Goal: Information Seeking & Learning: Learn about a topic

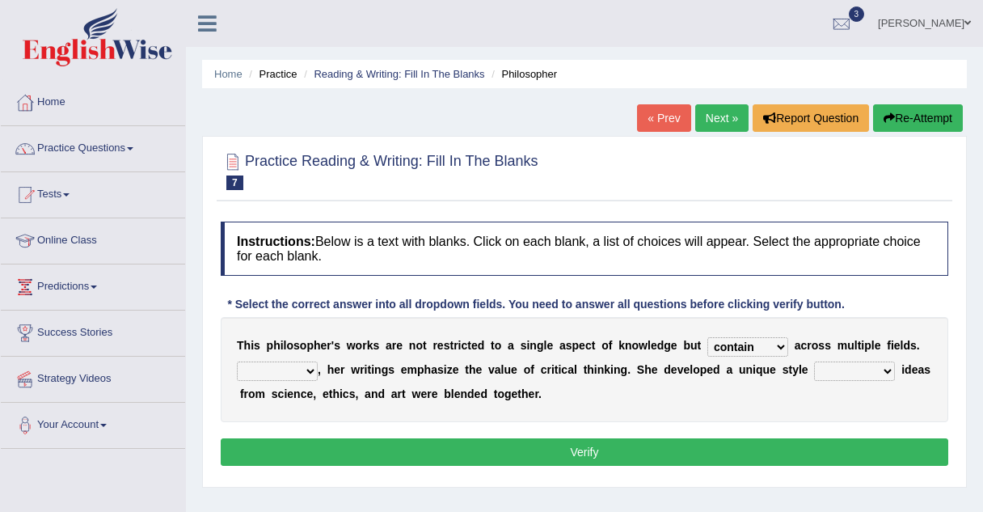
select select "contain"
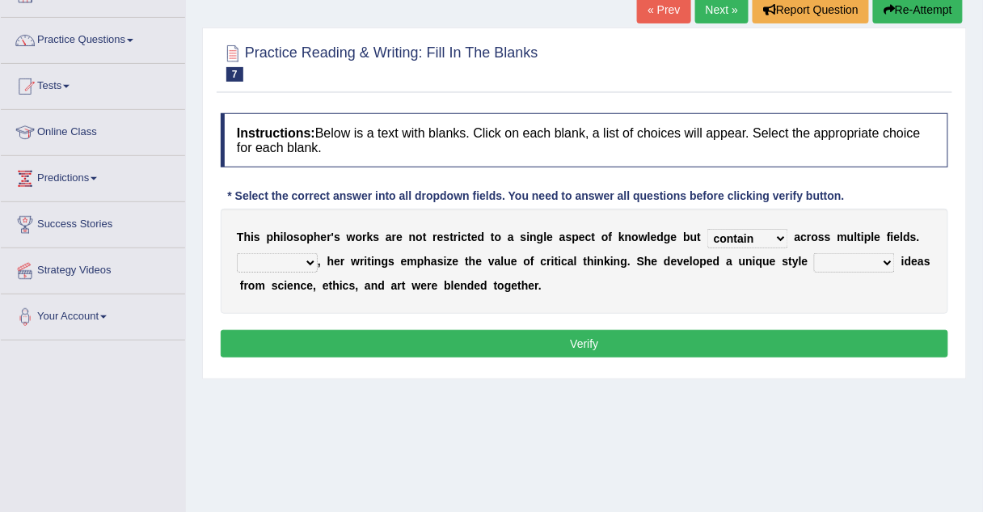
click at [307, 264] on select "Rather So Moreover Likely" at bounding box center [277, 262] width 81 height 19
select select "So"
click at [237, 253] on select "Rather So Moreover Likely" at bounding box center [277, 262] width 81 height 19
click at [814, 264] on select "in that that which in which" at bounding box center [854, 262] width 81 height 19
select select "in that"
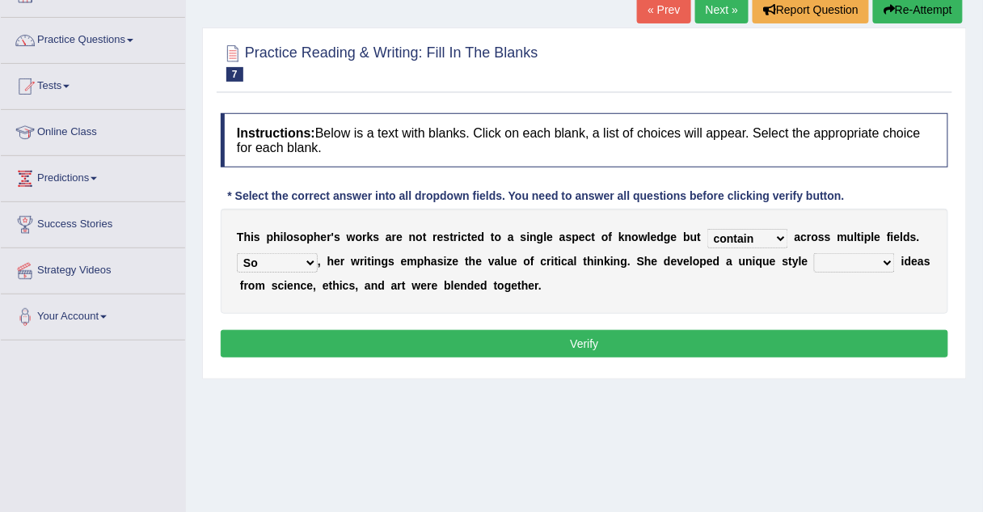
click at [814, 253] on select "in that that which in which" at bounding box center [854, 262] width 81 height 19
click at [549, 343] on button "Verify" at bounding box center [585, 343] width 728 height 27
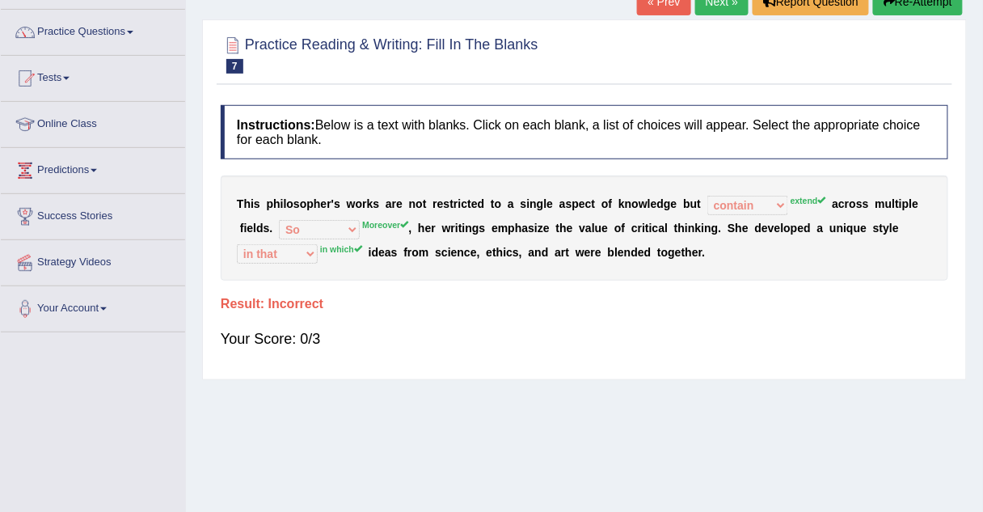
scroll to position [84, 0]
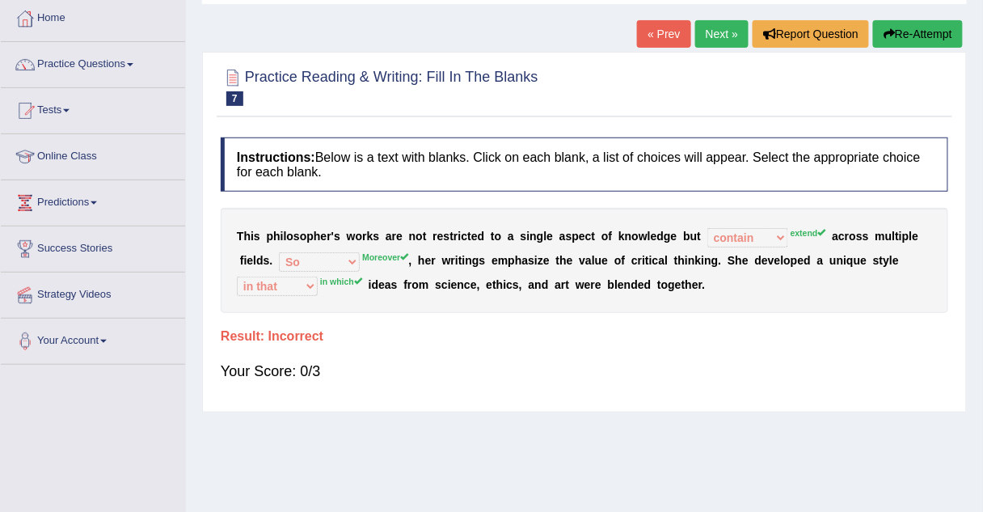
click at [700, 27] on link "Next »" at bounding box center [721, 33] width 53 height 27
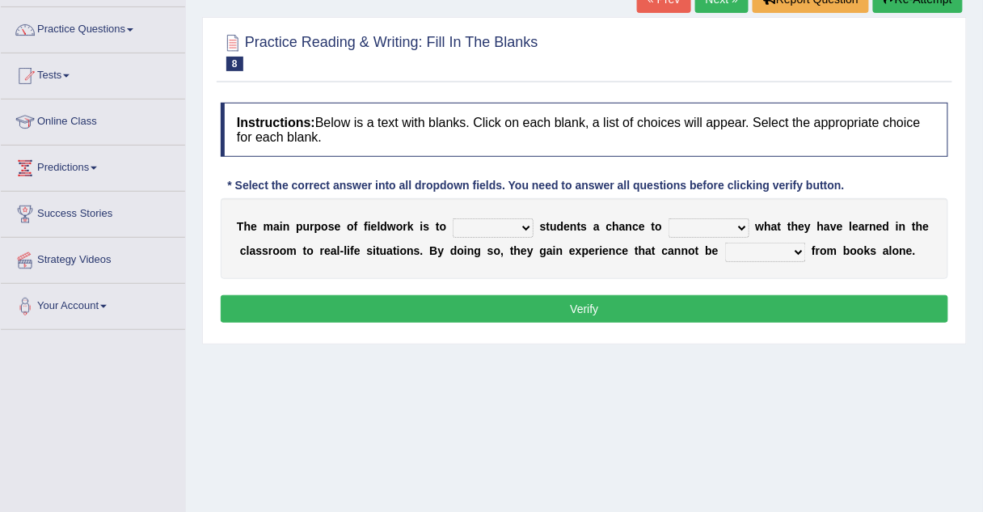
scroll to position [133, 0]
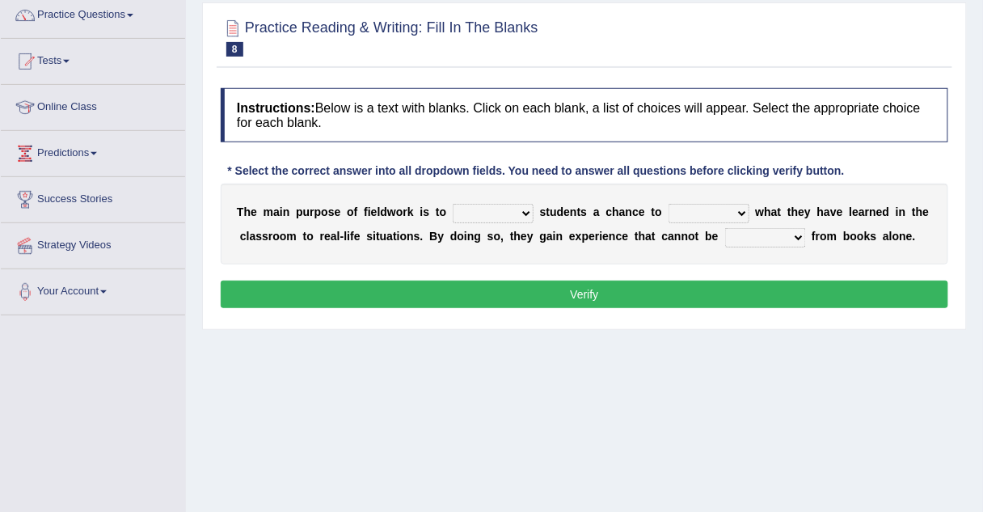
click at [457, 217] on select "resemble stow rave offer" at bounding box center [493, 213] width 81 height 19
select select "offer"
click at [453, 204] on select "resemble stow rave offer" at bounding box center [493, 213] width 81 height 19
click at [488, 217] on select "resemble stow rave offer" at bounding box center [493, 213] width 81 height 19
click at [669, 205] on select "compare align apply dismount" at bounding box center [709, 213] width 81 height 19
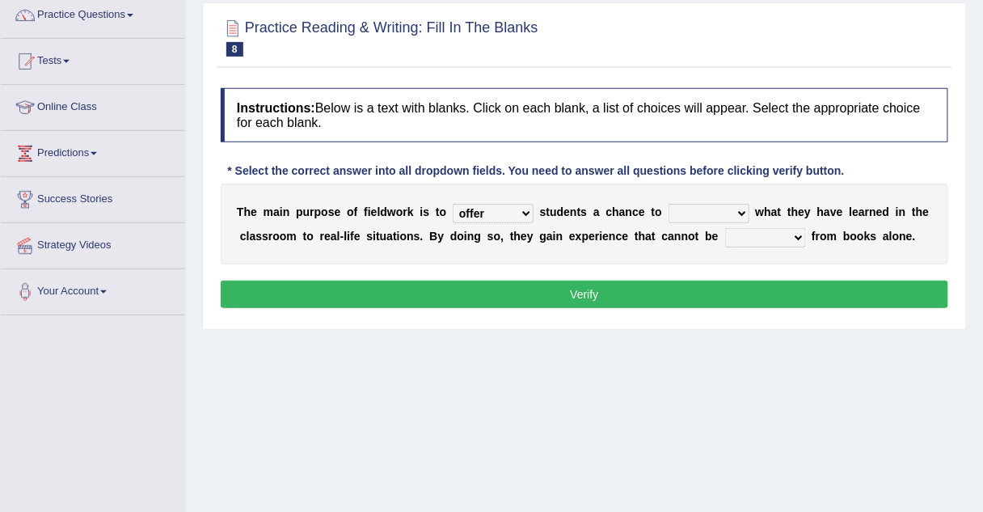
select select "compare"
click at [669, 204] on select "compare align apply dismount" at bounding box center [709, 213] width 81 height 19
click at [725, 235] on select "originated prepared obtained touted" at bounding box center [765, 237] width 81 height 19
select select "obtained"
click at [725, 228] on select "originated prepared obtained touted" at bounding box center [765, 237] width 81 height 19
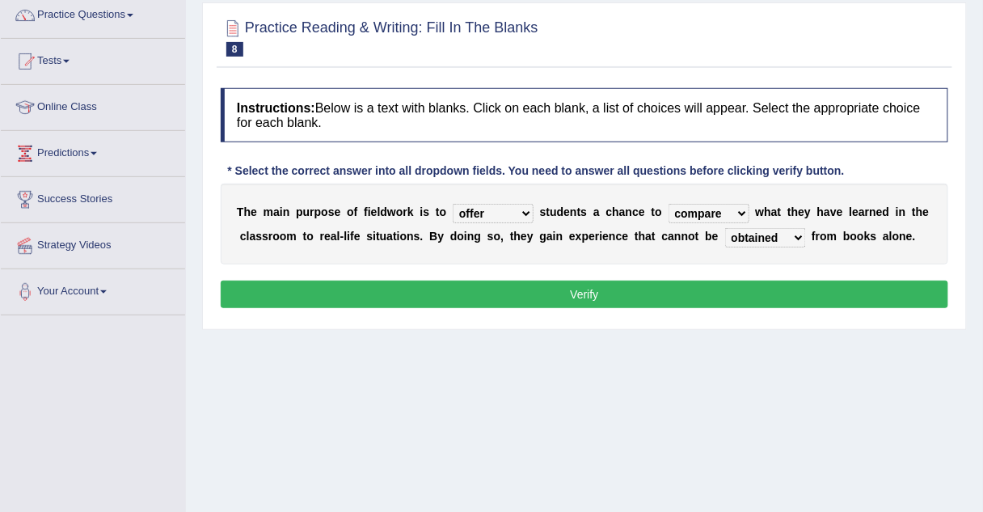
click at [694, 292] on button "Verify" at bounding box center [585, 294] width 728 height 27
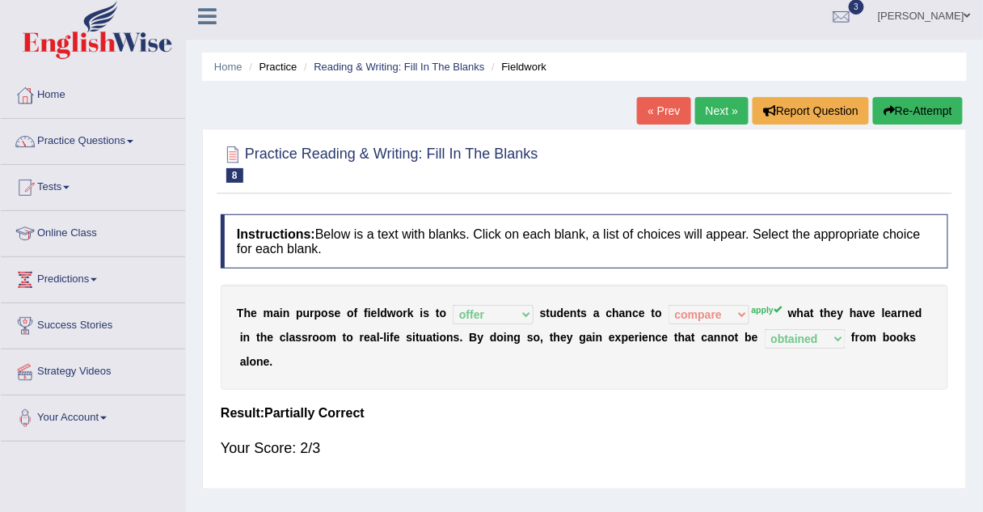
scroll to position [6, 0]
click at [712, 113] on link "Next »" at bounding box center [721, 111] width 53 height 27
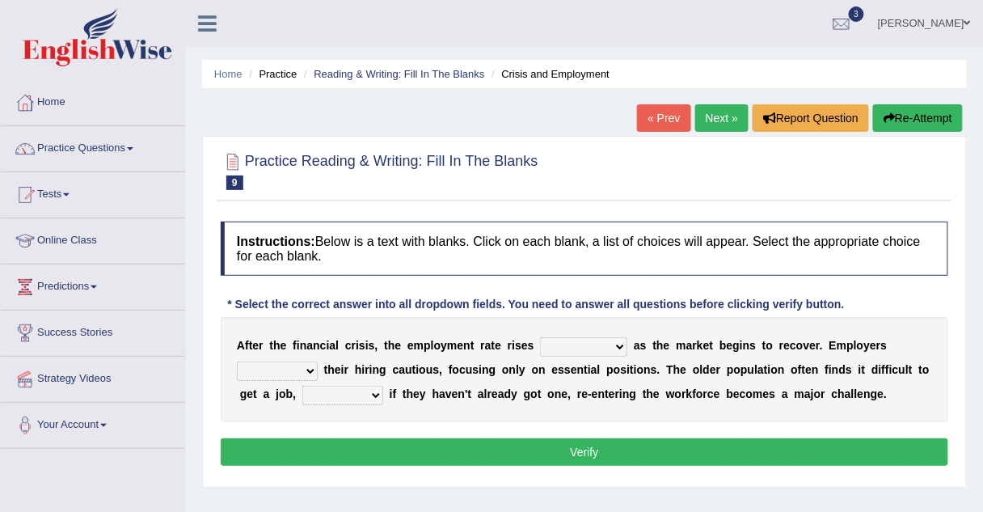
scroll to position [71, 0]
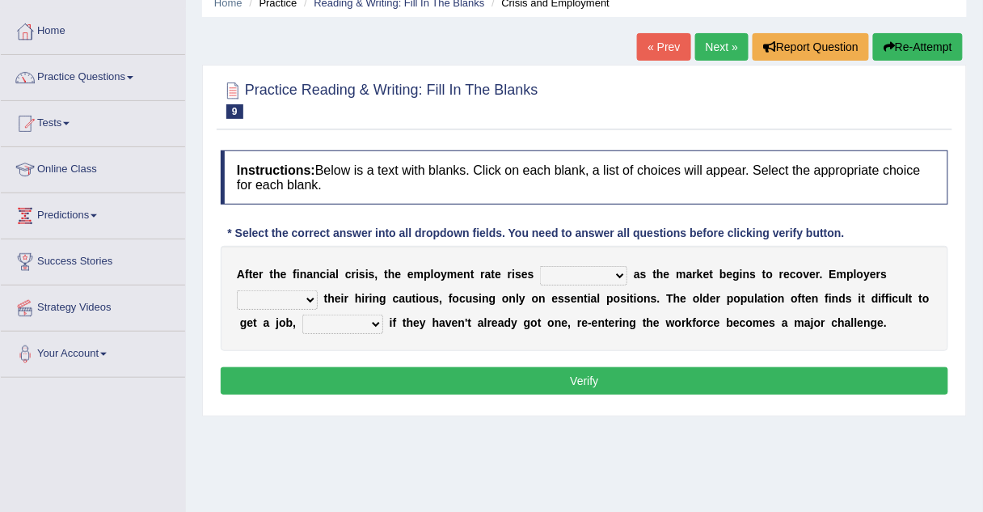
click at [545, 282] on select "normally conversely strenuously sharply" at bounding box center [583, 275] width 87 height 19
select select "normally"
click at [540, 266] on select "normally conversely strenuously sharply" at bounding box center [583, 275] width 87 height 19
click at [318, 290] on select "keeping kept keep are kept" at bounding box center [277, 299] width 81 height 19
select select "keep"
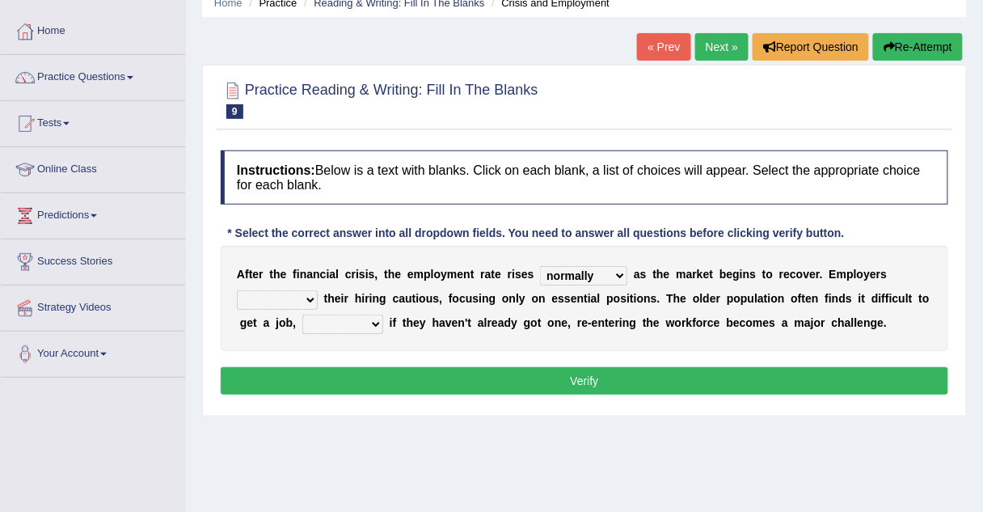
click at [318, 290] on select "keeping kept keep are kept" at bounding box center [277, 299] width 81 height 19
click at [302, 319] on select "although while then because" at bounding box center [342, 324] width 81 height 19
select select "although"
click at [302, 315] on select "although while then because" at bounding box center [342, 324] width 81 height 19
click at [277, 387] on button "Verify" at bounding box center [585, 380] width 728 height 27
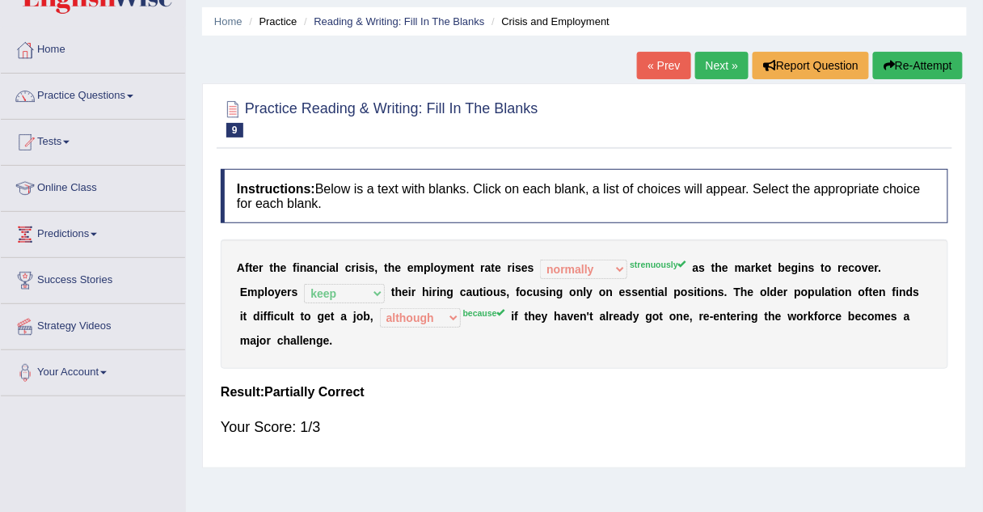
scroll to position [52, 0]
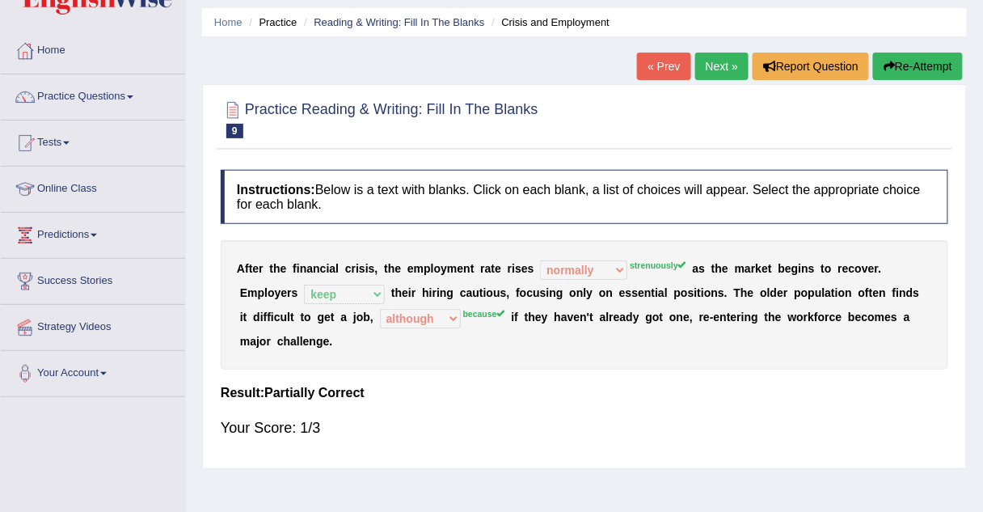
click at [704, 66] on link "Next »" at bounding box center [721, 66] width 53 height 27
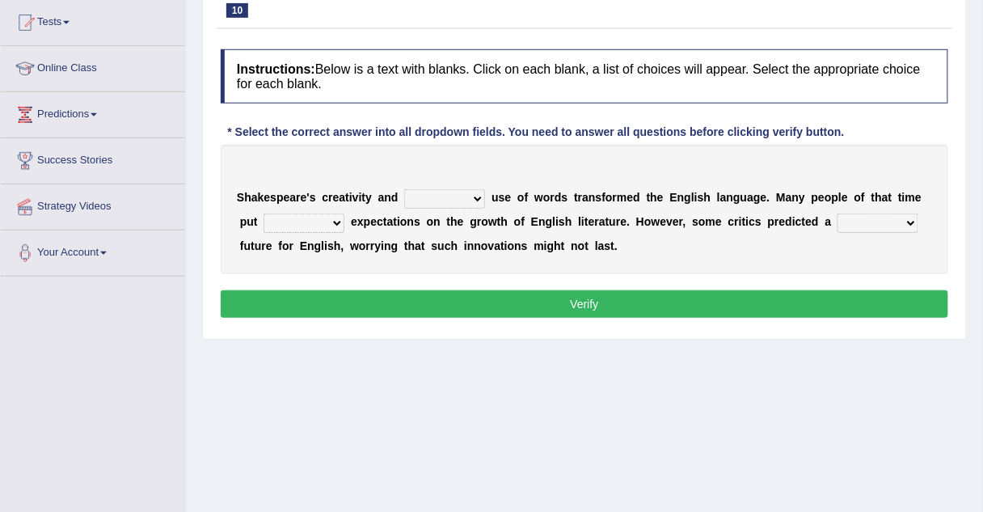
scroll to position [175, 0]
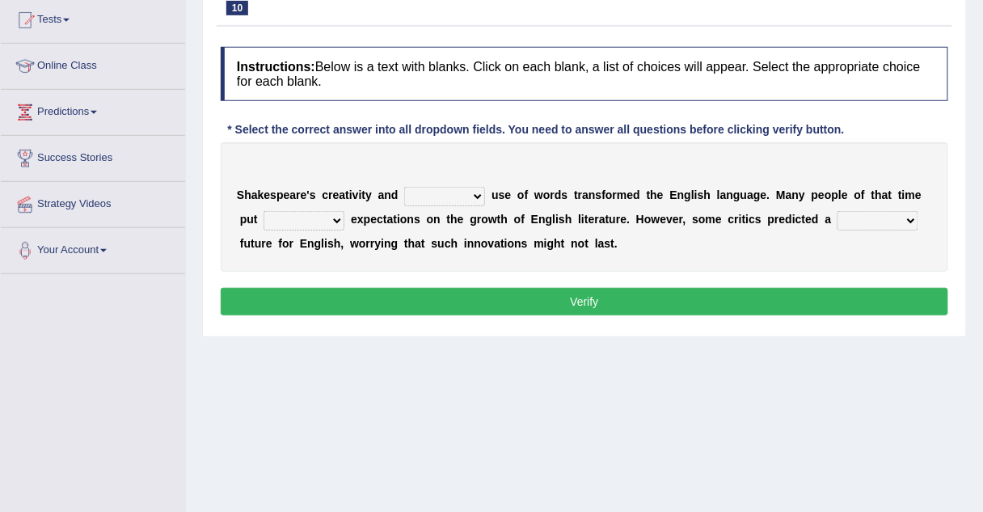
click at [409, 194] on select "idealized intensive fancied inventive" at bounding box center [444, 196] width 81 height 19
select select "inventive"
click at [404, 187] on select "idealized intensive fancied inventive" at bounding box center [444, 196] width 81 height 19
click at [440, 197] on select "idealized intensive fancied inventive" at bounding box center [444, 196] width 81 height 19
click at [303, 223] on select "wide much high more" at bounding box center [304, 220] width 81 height 19
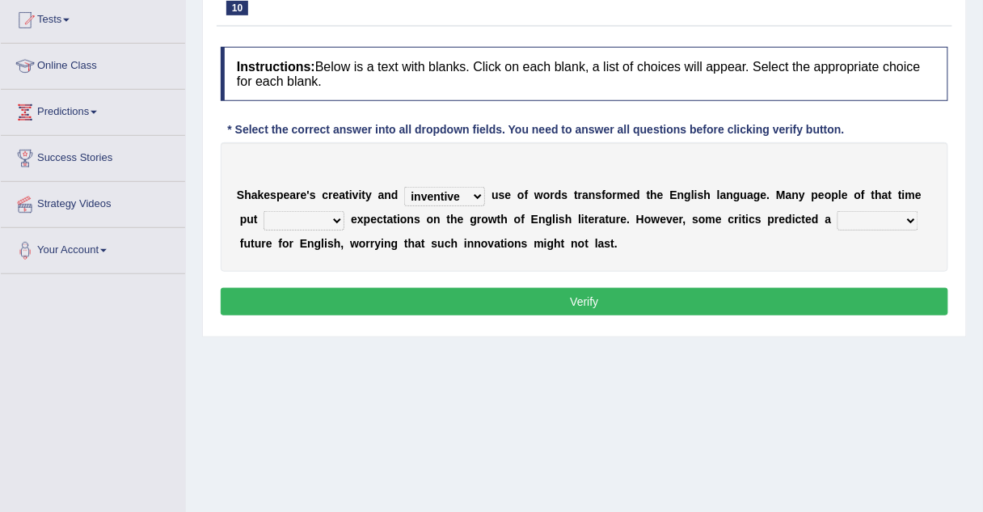
select select "high"
click at [264, 211] on select "wide much high more" at bounding box center [304, 220] width 81 height 19
click at [838, 216] on select "monetary promising irresistible daunting" at bounding box center [878, 220] width 81 height 19
select select "promising"
click at [838, 211] on select "monetary promising irresistible daunting" at bounding box center [878, 220] width 81 height 19
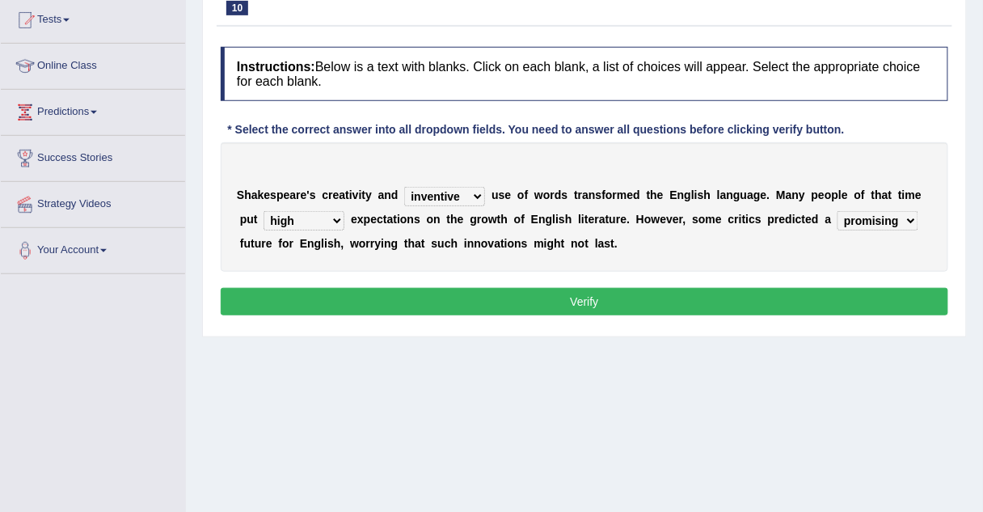
click at [742, 297] on button "Verify" at bounding box center [585, 301] width 728 height 27
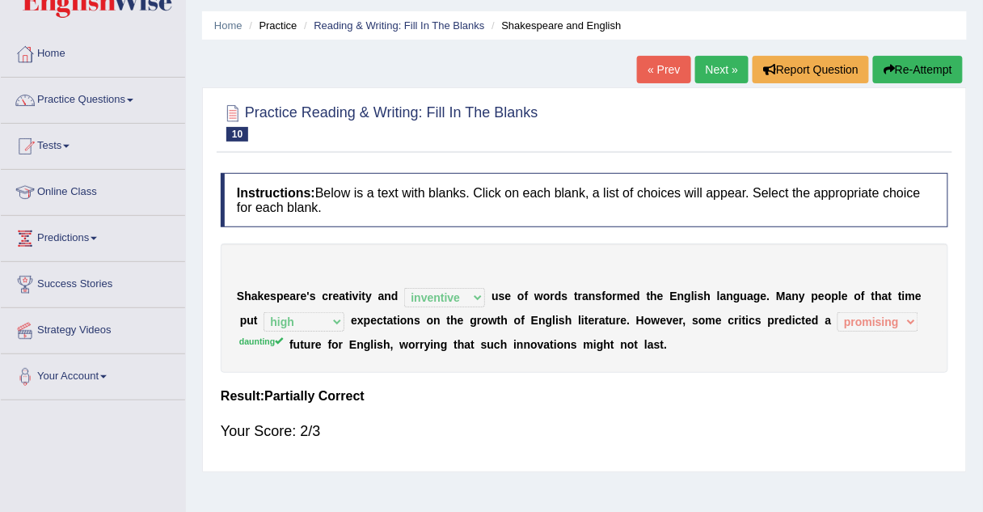
scroll to position [43, 0]
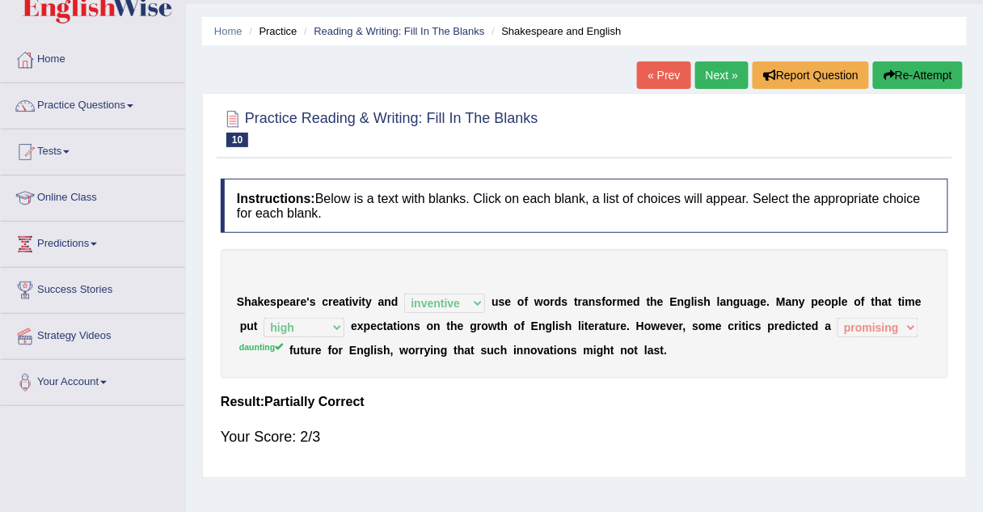
click at [703, 75] on link "Next »" at bounding box center [721, 74] width 53 height 27
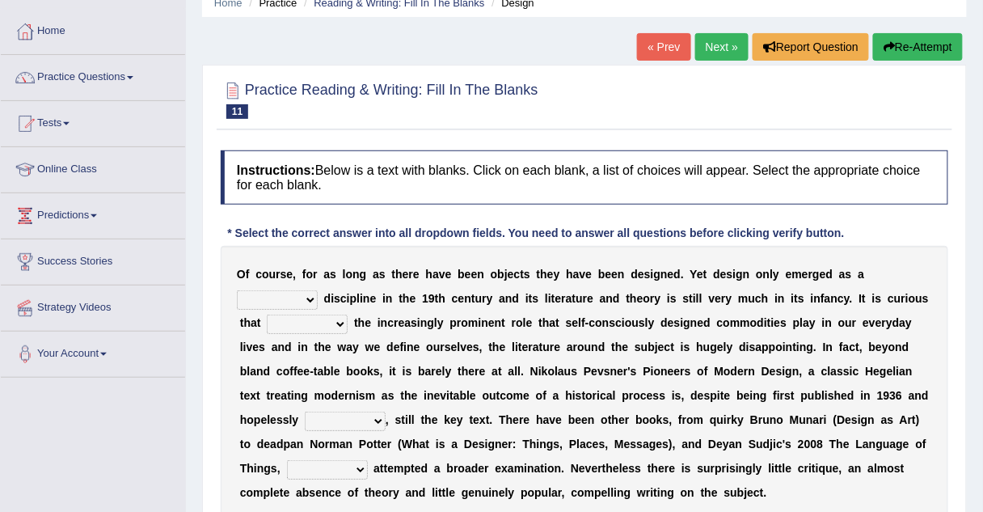
scroll to position [80, 0]
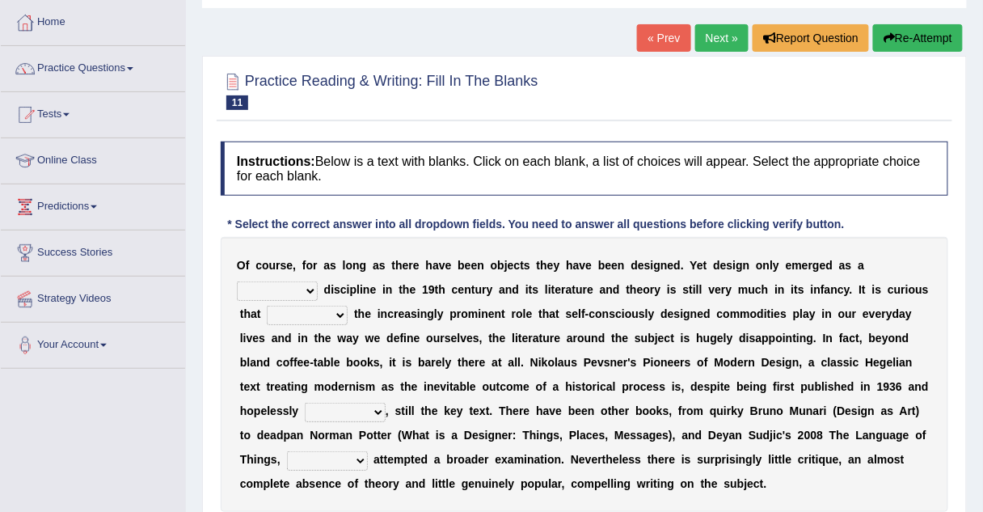
click at [318, 281] on select "bilateral ubiquitous foremost dedicated" at bounding box center [277, 290] width 81 height 19
click at [123, 67] on link "Practice Questions" at bounding box center [93, 66] width 184 height 40
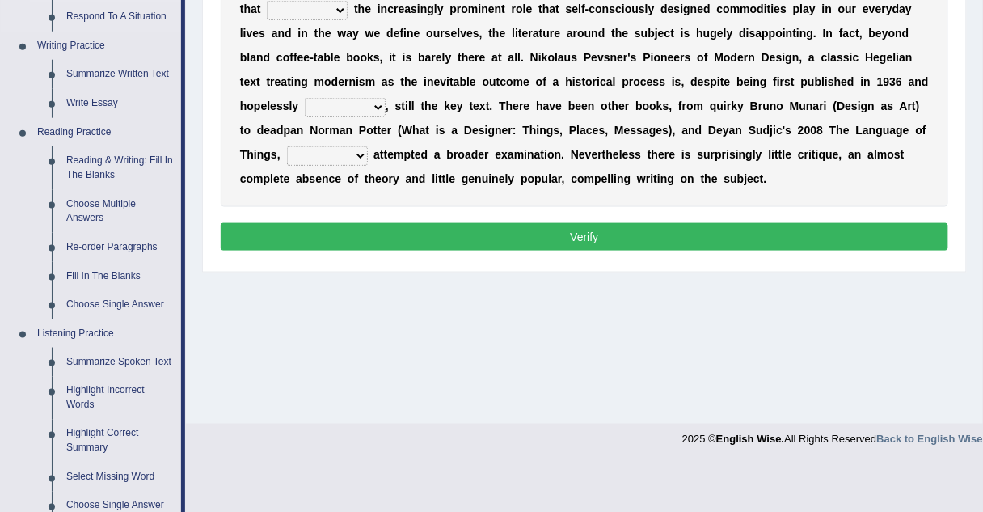
scroll to position [384, 0]
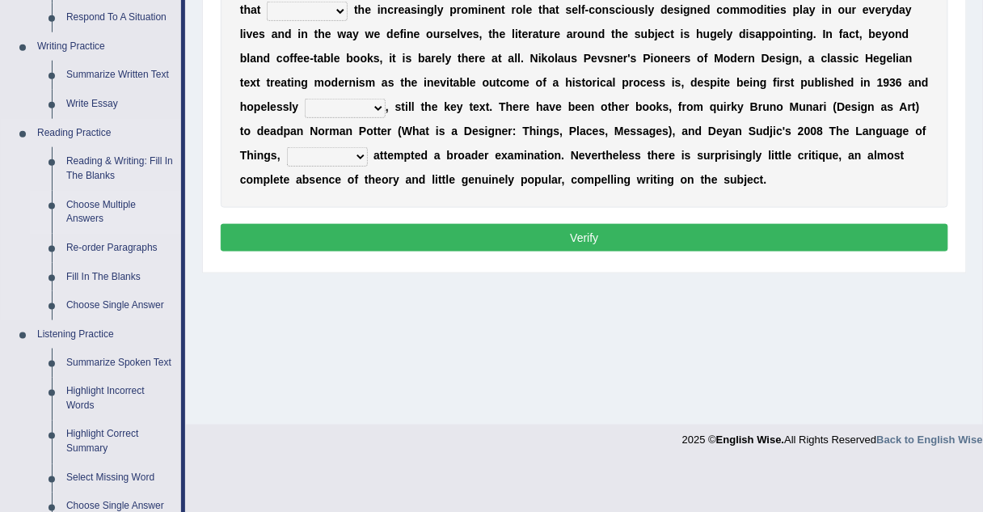
click at [83, 202] on link "Choose Multiple Answers" at bounding box center [120, 212] width 122 height 43
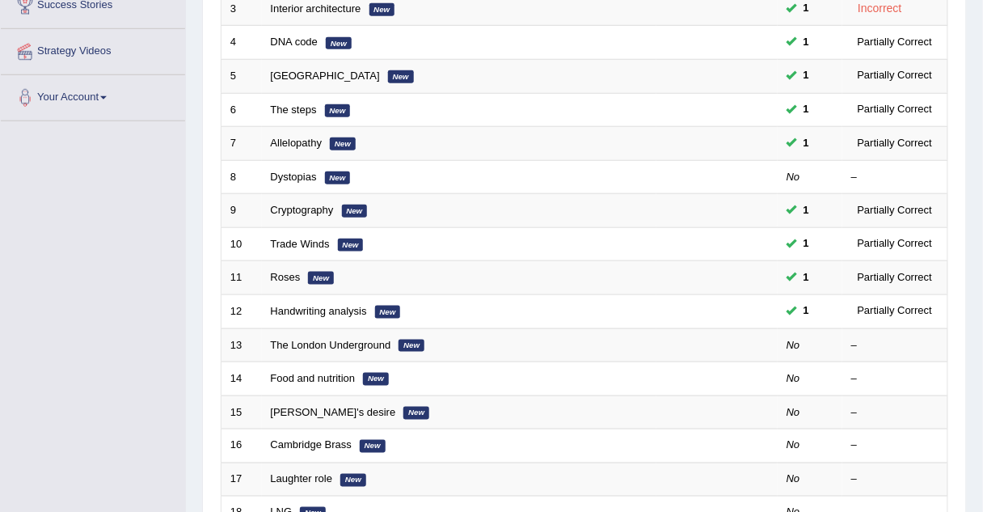
scroll to position [333, 0]
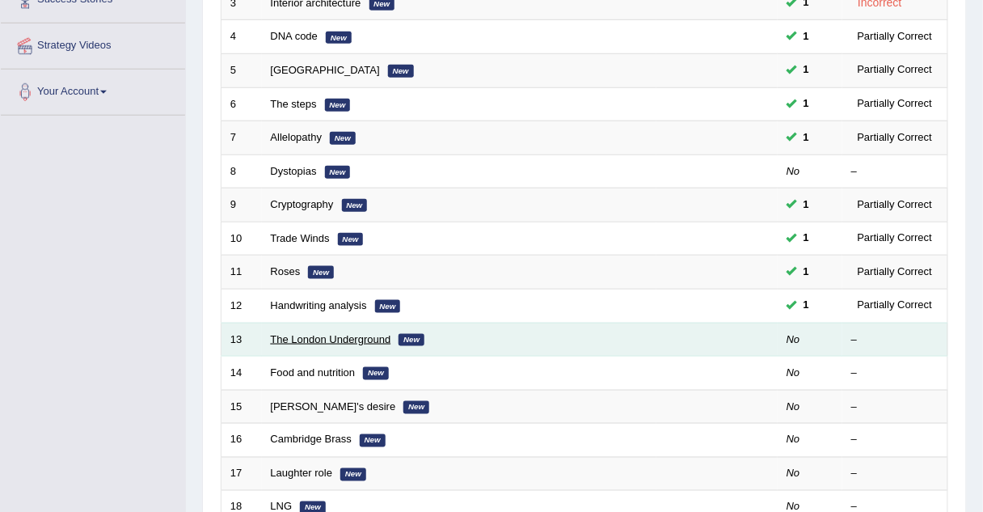
click at [282, 333] on link "The London Underground" at bounding box center [331, 339] width 120 height 12
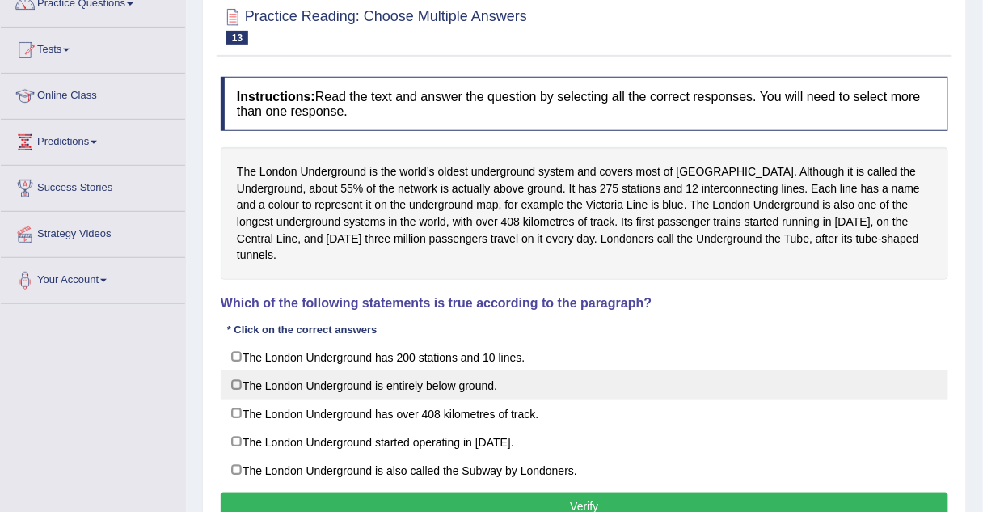
scroll to position [146, 0]
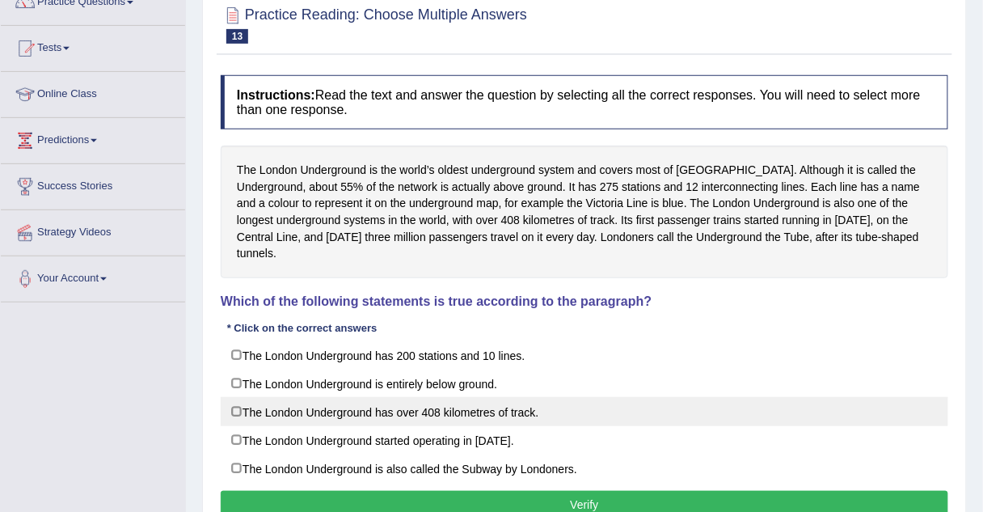
click at [233, 412] on label "The London Underground has over 408 kilometres of track." at bounding box center [585, 411] width 728 height 29
checkbox input "true"
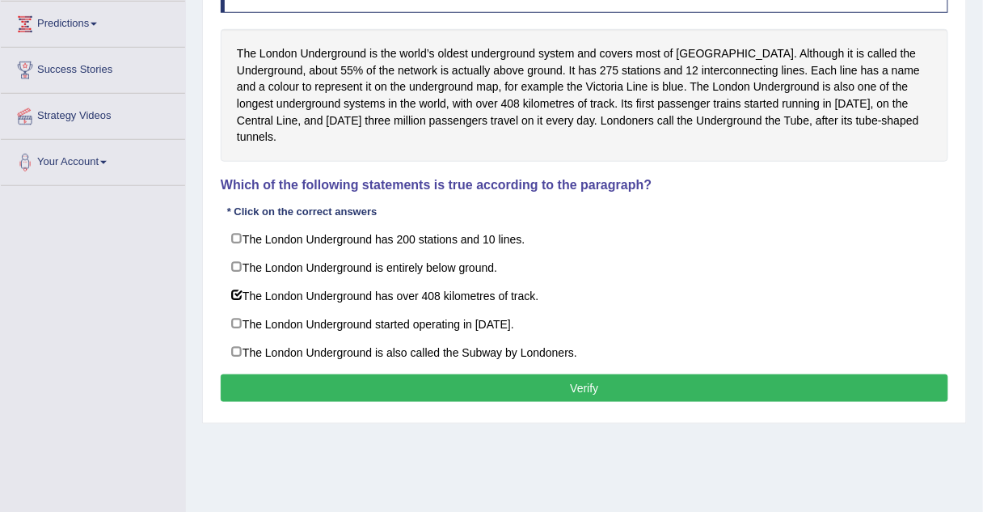
scroll to position [264, 0]
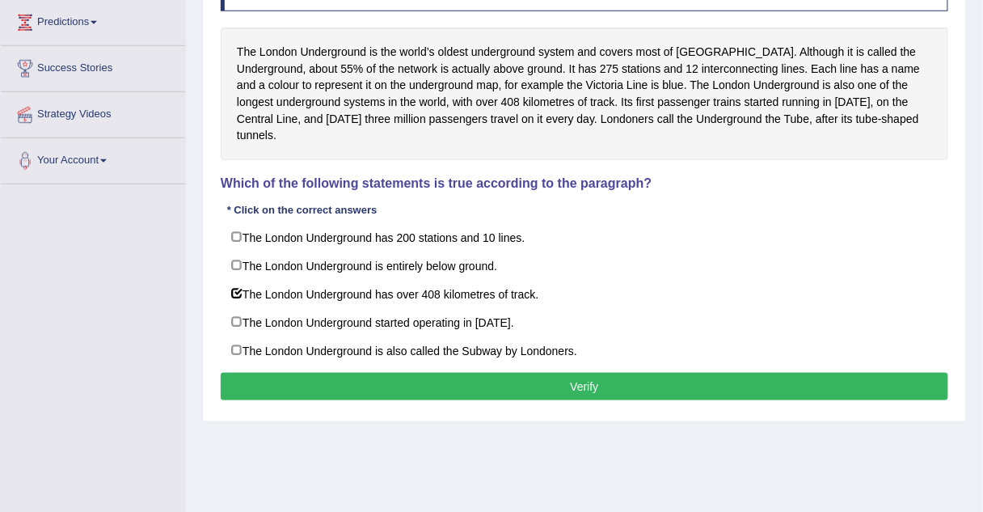
click at [353, 379] on button "Verify" at bounding box center [585, 386] width 728 height 27
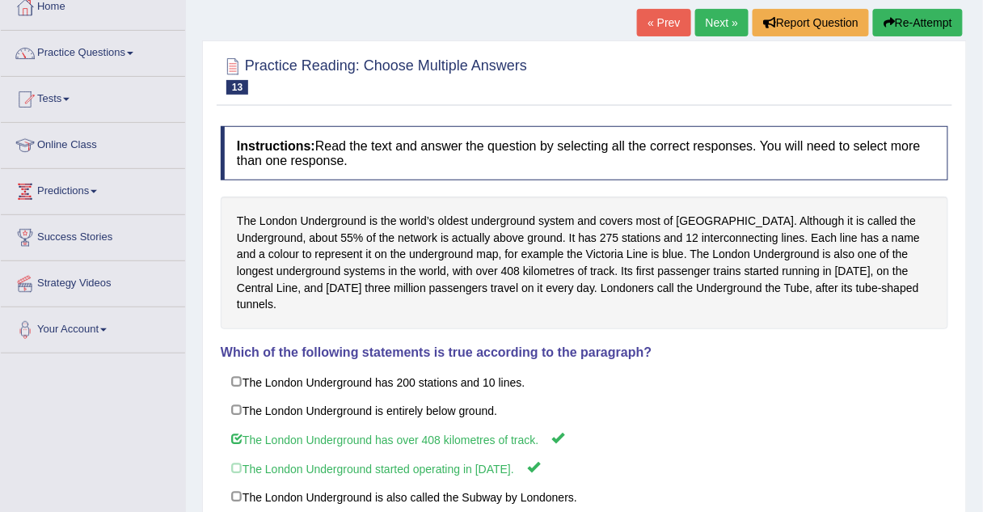
scroll to position [78, 0]
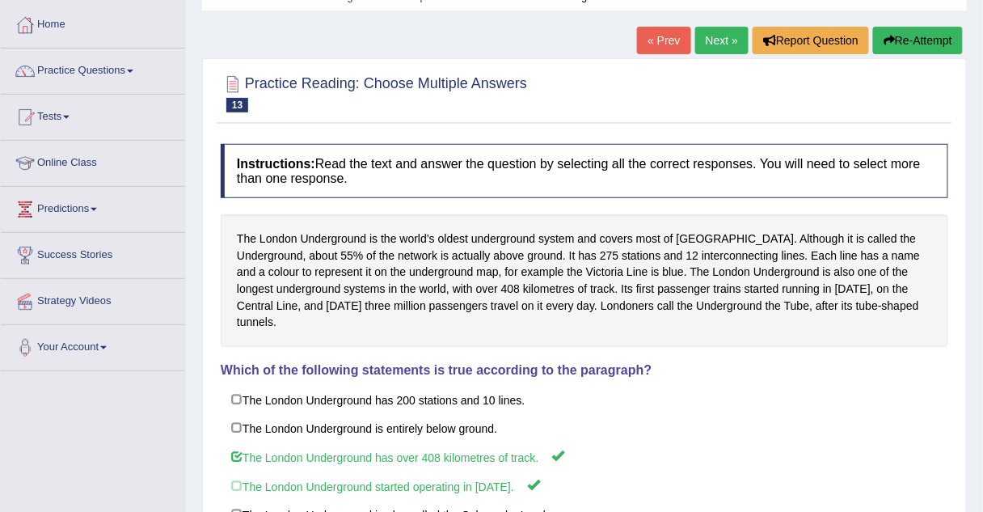
click at [718, 41] on link "Next »" at bounding box center [721, 40] width 53 height 27
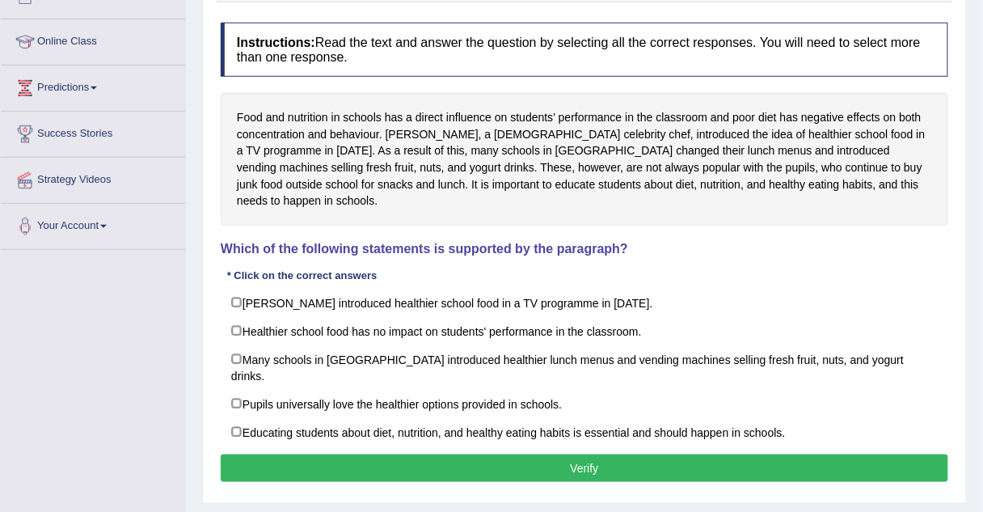
scroll to position [198, 0]
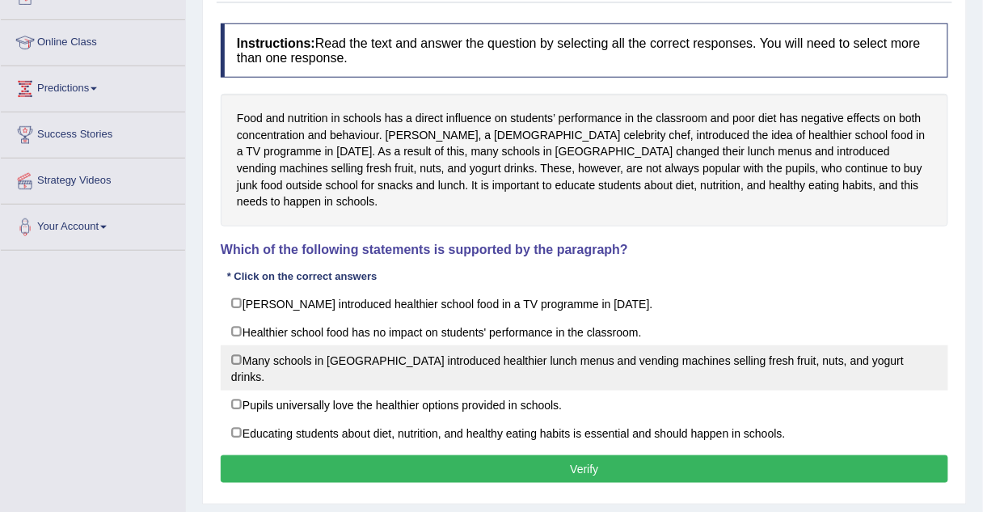
click at [235, 345] on label "Many schools in England introduced healthier lunch menus and vending machines s…" at bounding box center [585, 367] width 728 height 45
checkbox input "true"
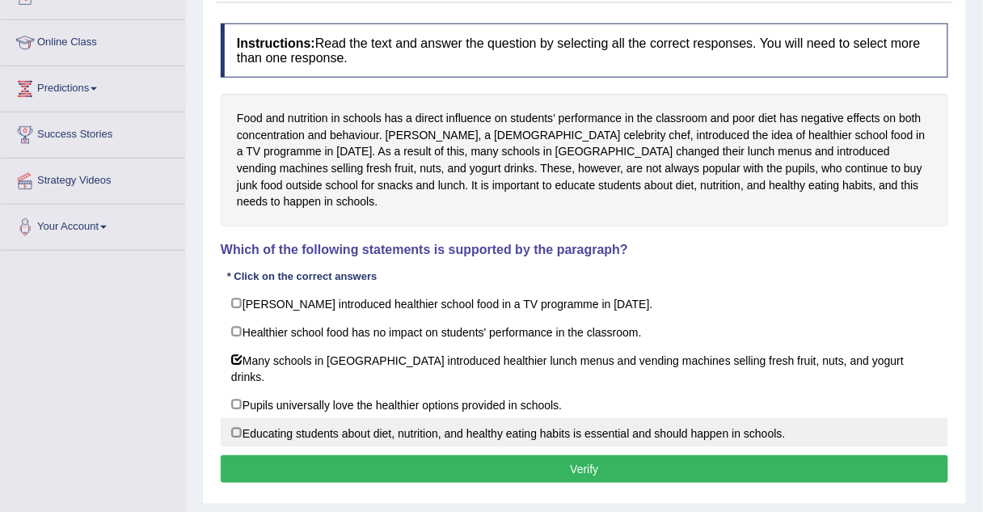
click at [245, 418] on label "Educating students about diet, nutrition, and healthy eating habits is essentia…" at bounding box center [585, 432] width 728 height 29
checkbox input "true"
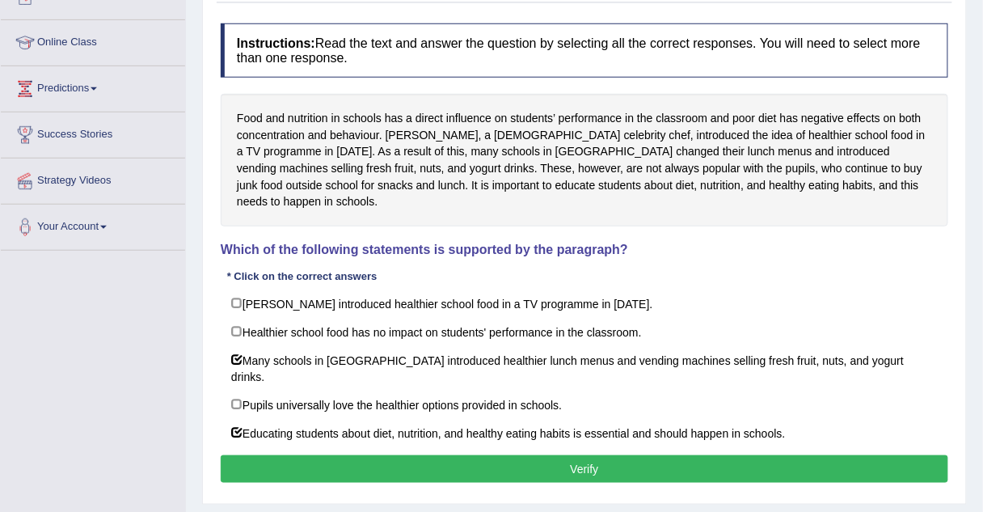
click at [258, 455] on button "Verify" at bounding box center [585, 468] width 728 height 27
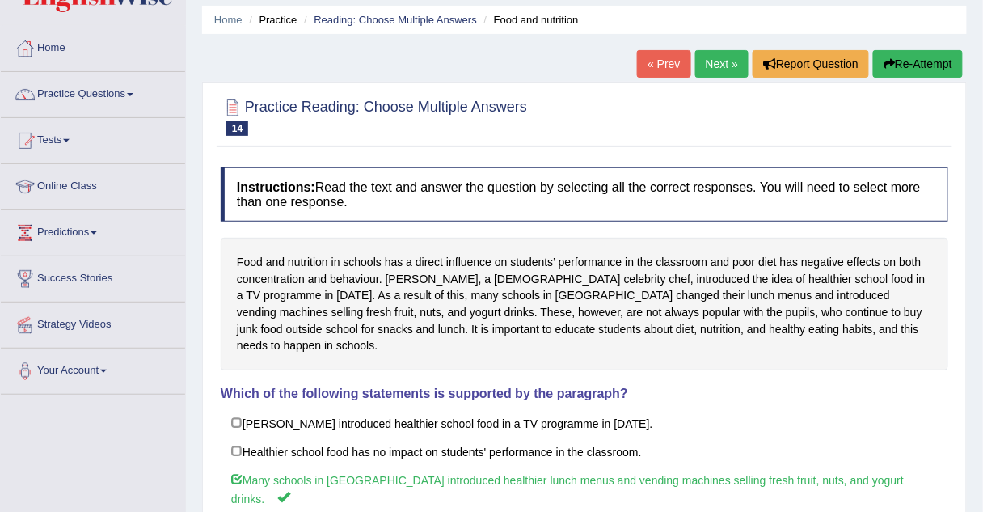
scroll to position [0, 0]
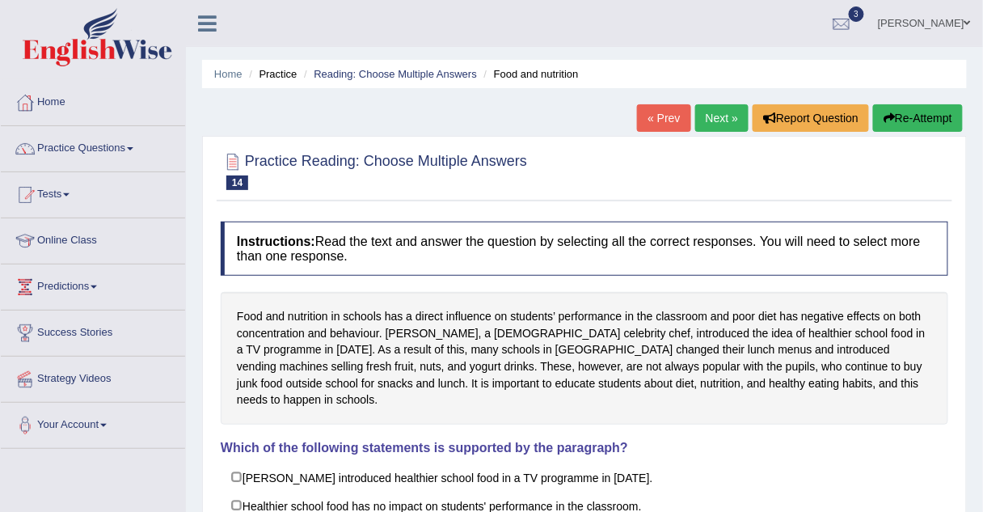
click at [707, 120] on link "Next »" at bounding box center [721, 117] width 53 height 27
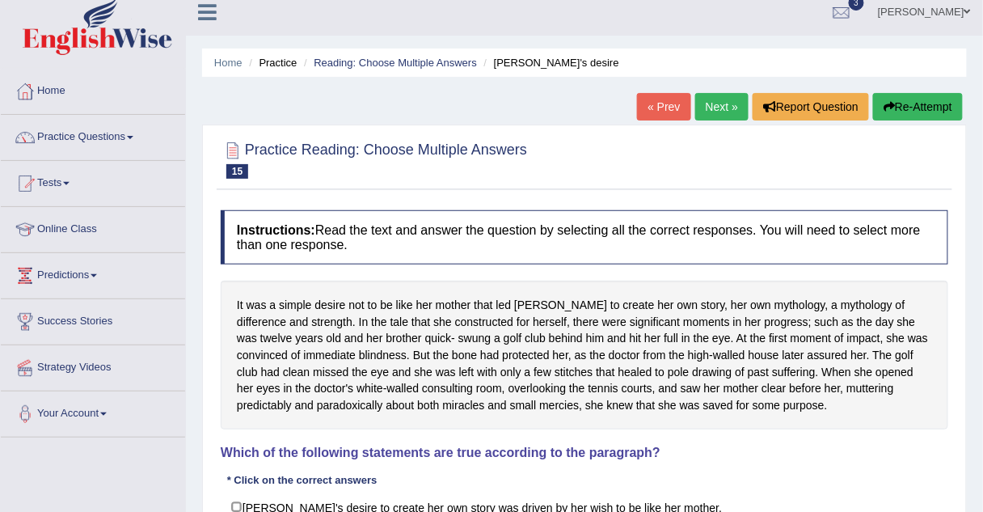
scroll to position [11, 0]
click at [72, 233] on link "Online Class" at bounding box center [93, 228] width 184 height 40
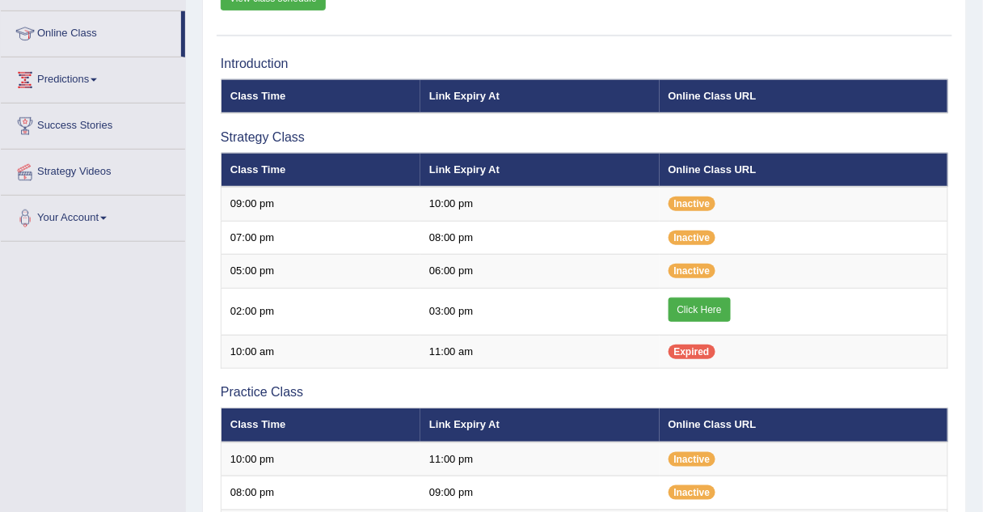
scroll to position [212, 0]
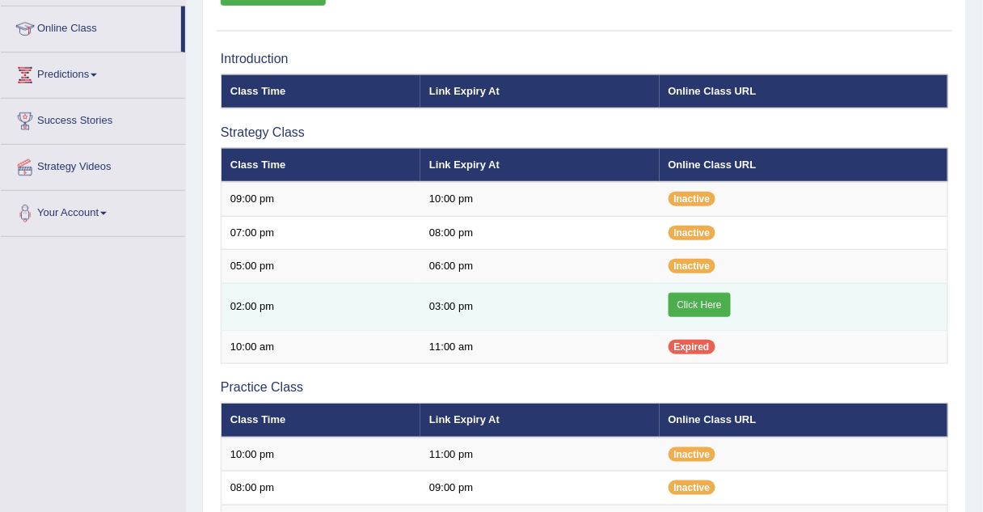
click at [682, 303] on link "Click Here" at bounding box center [700, 305] width 62 height 24
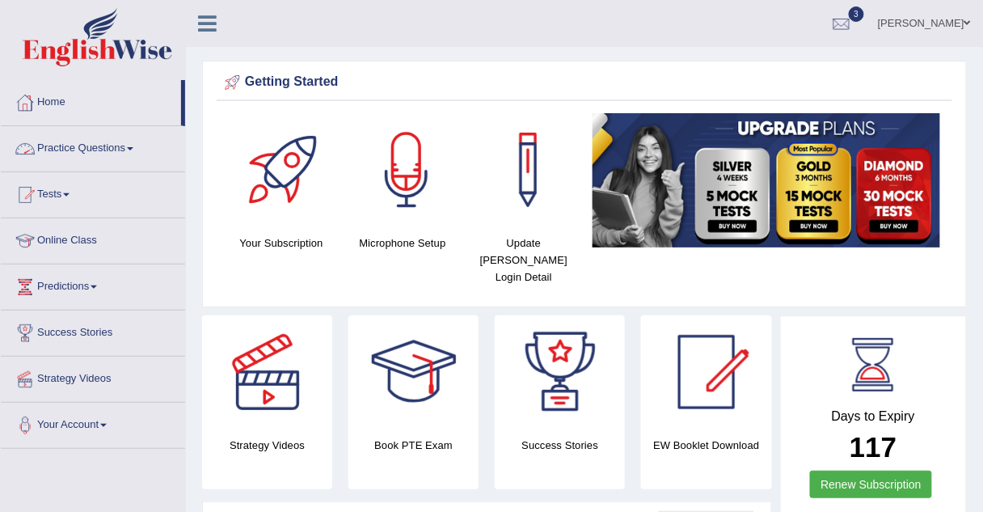
click at [94, 146] on link "Practice Questions" at bounding box center [93, 146] width 184 height 40
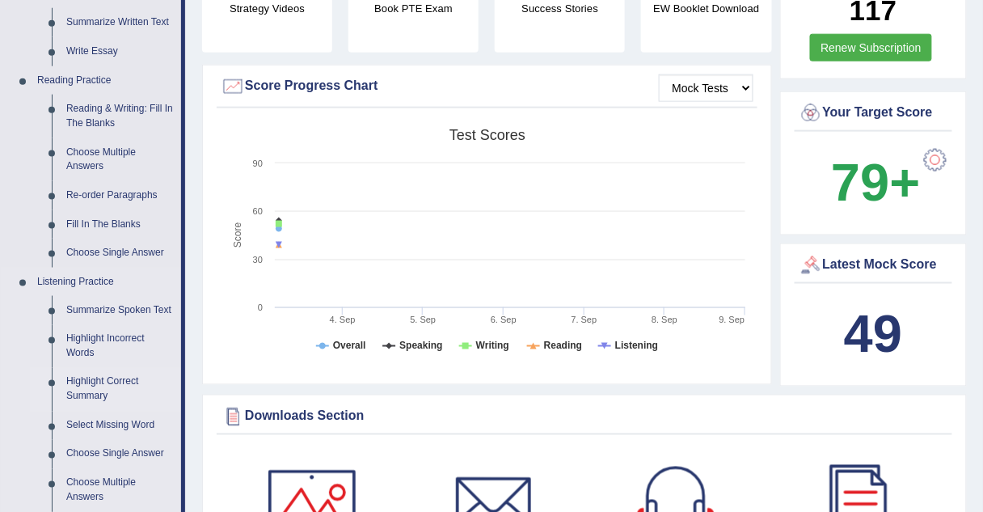
scroll to position [428, 0]
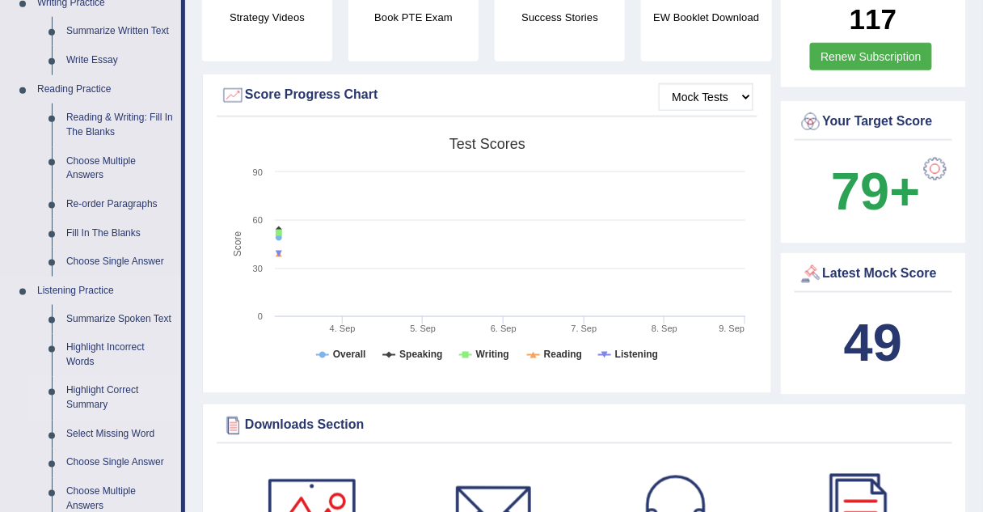
click at [95, 157] on link "Choose Multiple Answers" at bounding box center [120, 168] width 122 height 43
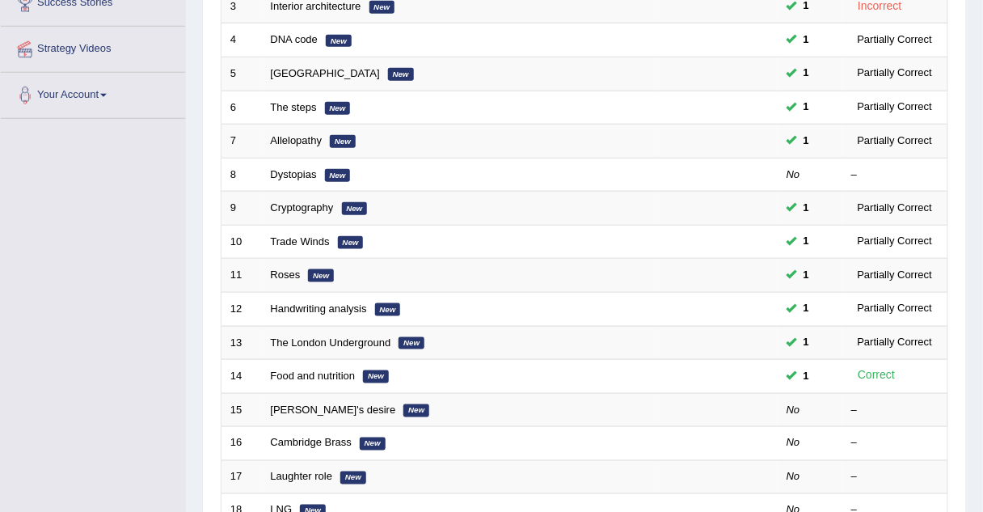
scroll to position [339, 0]
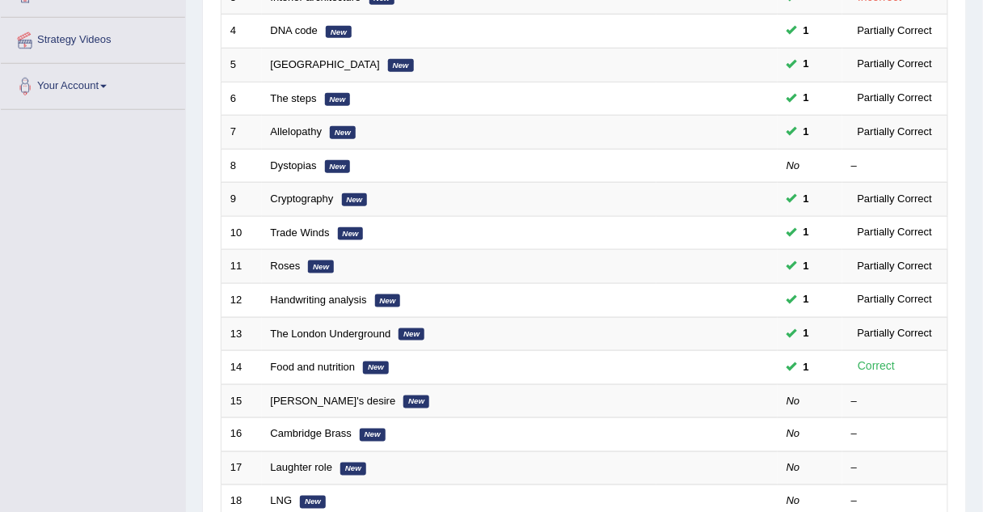
click at [257, 202] on td "9" at bounding box center [242, 200] width 40 height 34
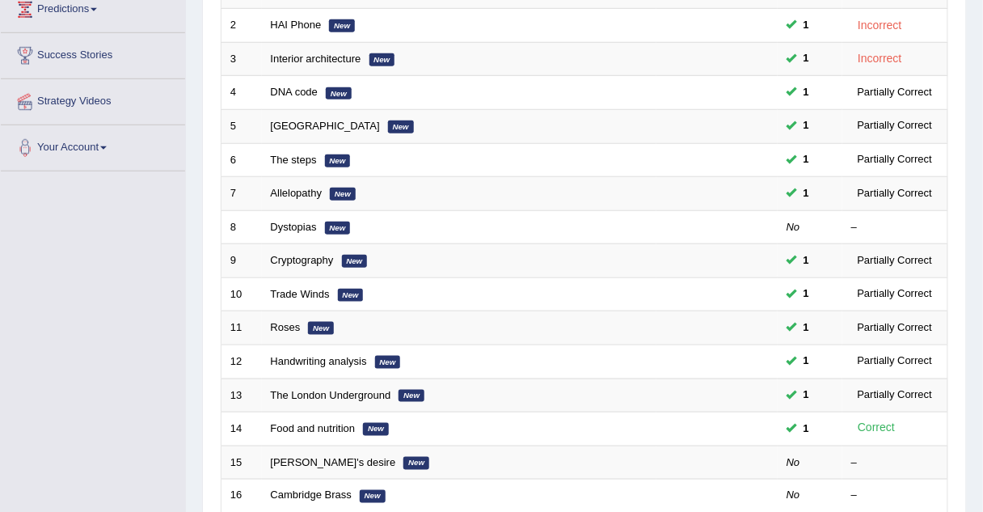
scroll to position [277, 0]
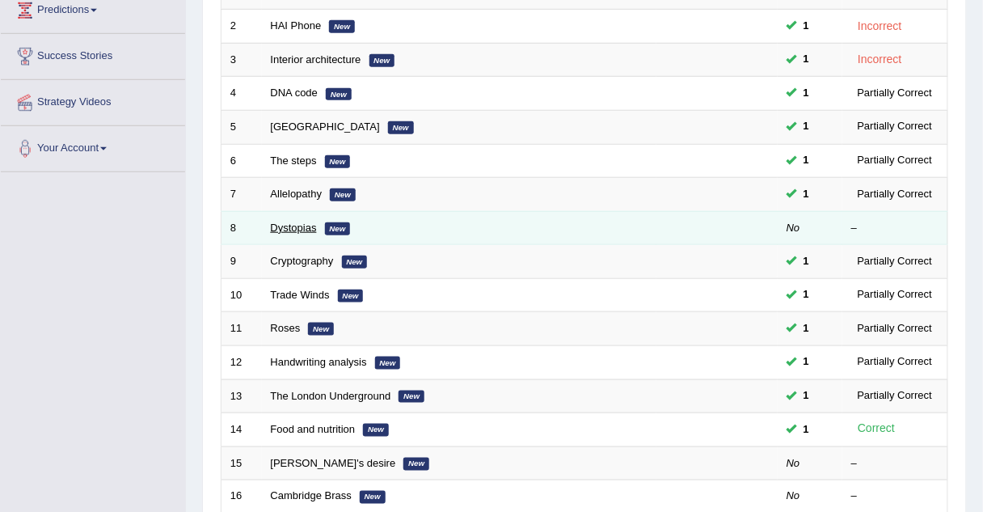
click at [290, 225] on link "Dystopias" at bounding box center [294, 228] width 46 height 12
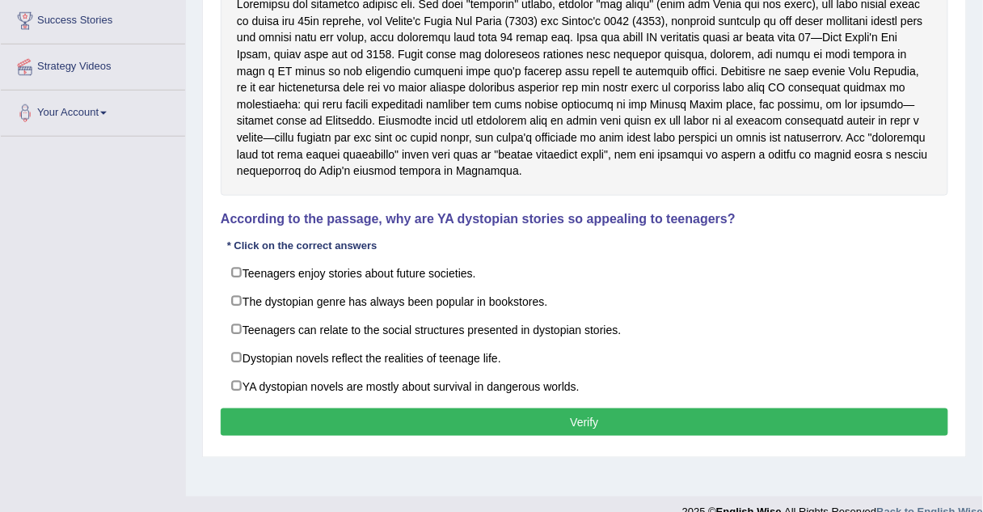
scroll to position [313, 0]
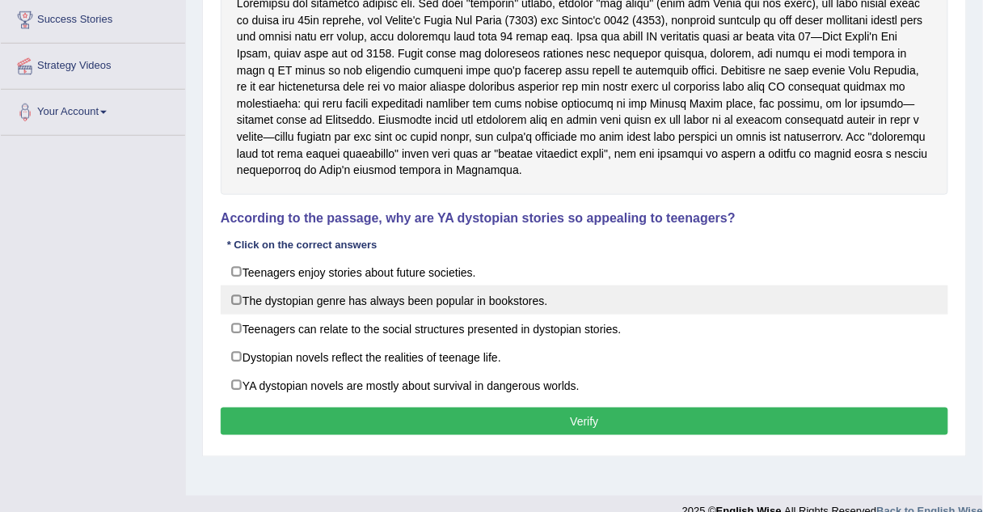
click at [235, 293] on label "The dystopian genre has always been popular in bookstores." at bounding box center [585, 299] width 728 height 29
checkbox input "true"
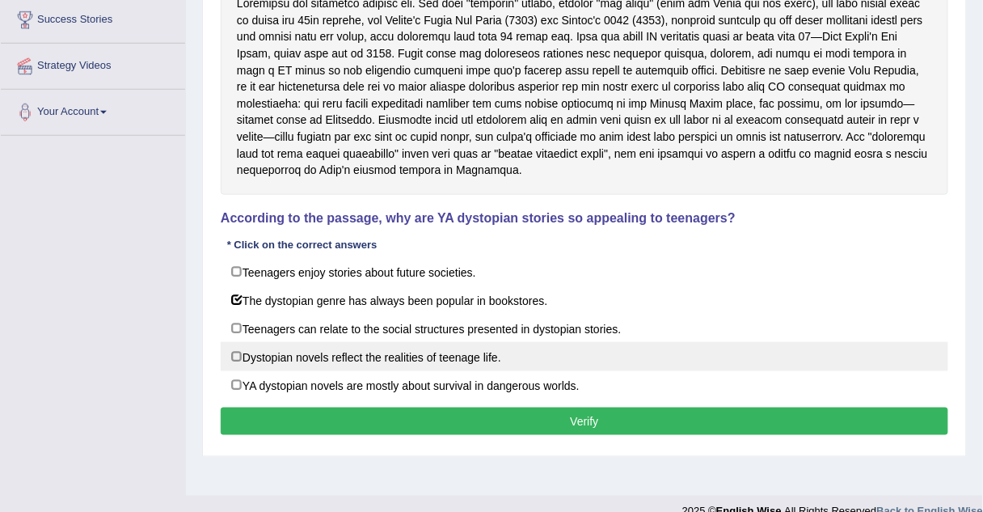
click at [236, 348] on label "Dystopian novels reflect the realities of teenage life." at bounding box center [585, 356] width 728 height 29
checkbox input "true"
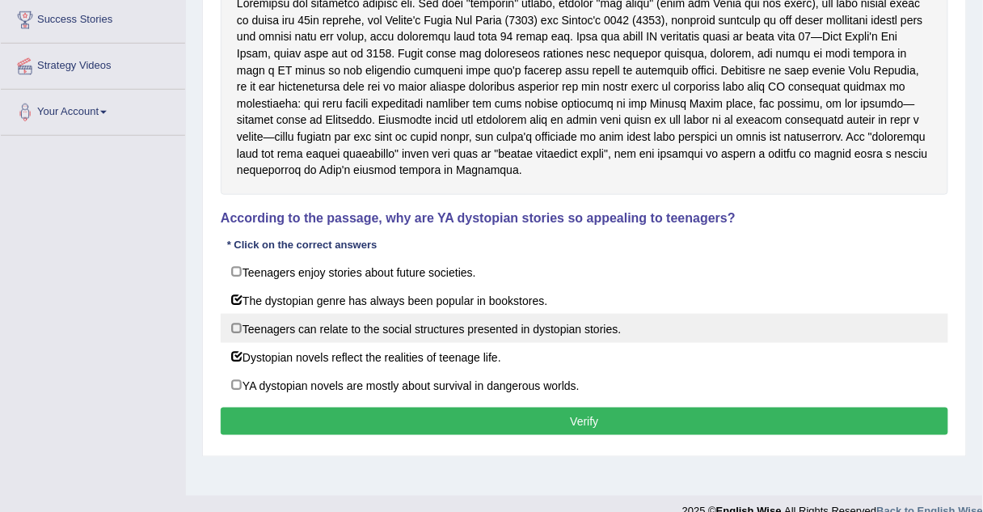
click at [238, 328] on label "Teenagers can relate to the social structures presented in dystopian stories." at bounding box center [585, 328] width 728 height 29
checkbox input "true"
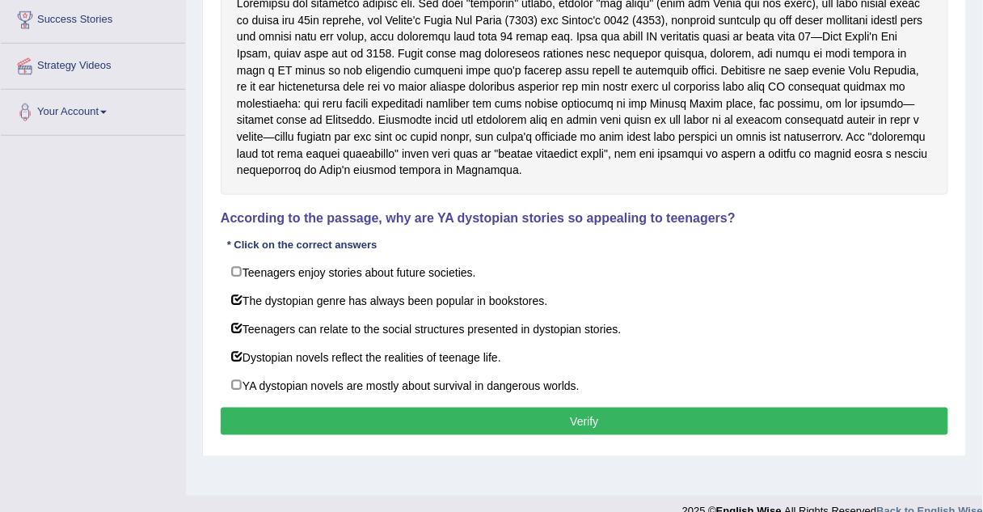
click at [249, 421] on button "Verify" at bounding box center [585, 421] width 728 height 27
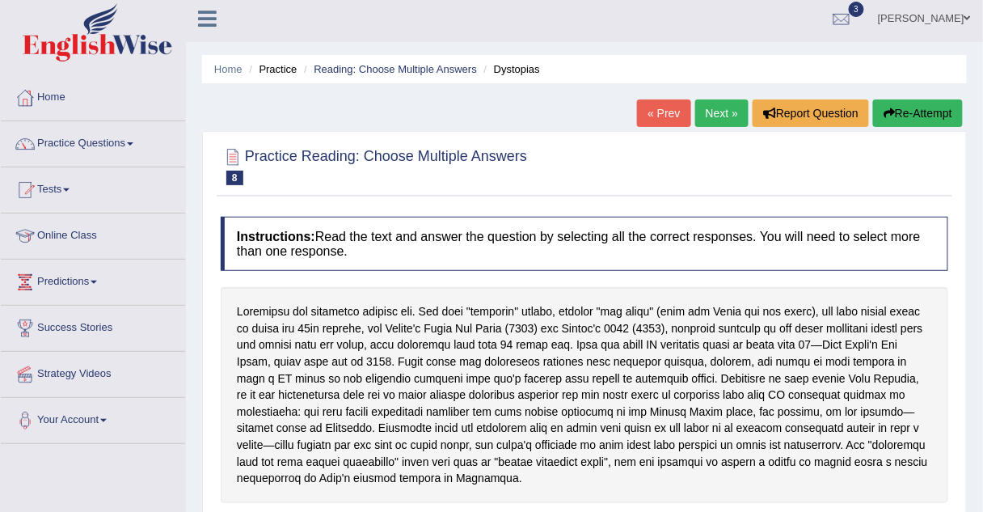
scroll to position [0, 0]
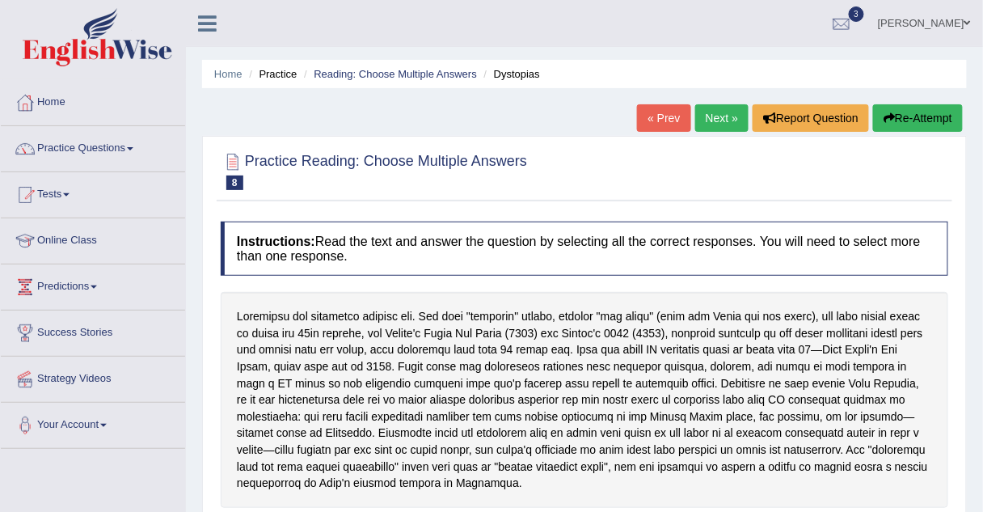
click at [84, 147] on link "Practice Questions" at bounding box center [93, 146] width 184 height 40
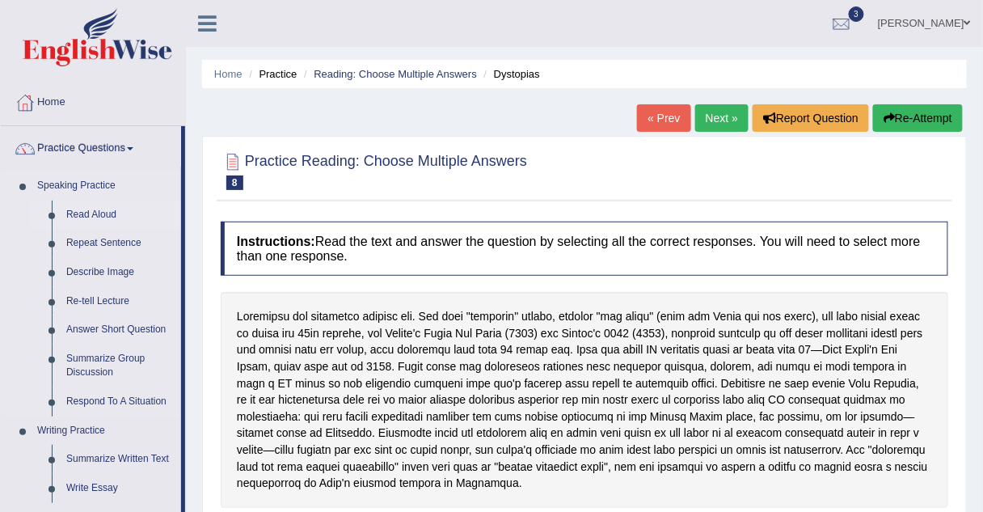
click at [91, 211] on link "Read Aloud" at bounding box center [120, 215] width 122 height 29
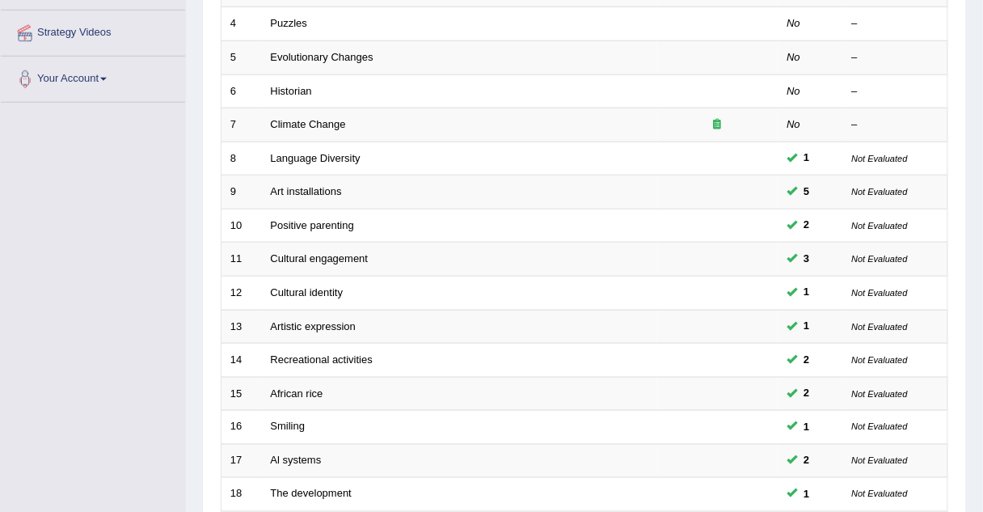
scroll to position [552, 0]
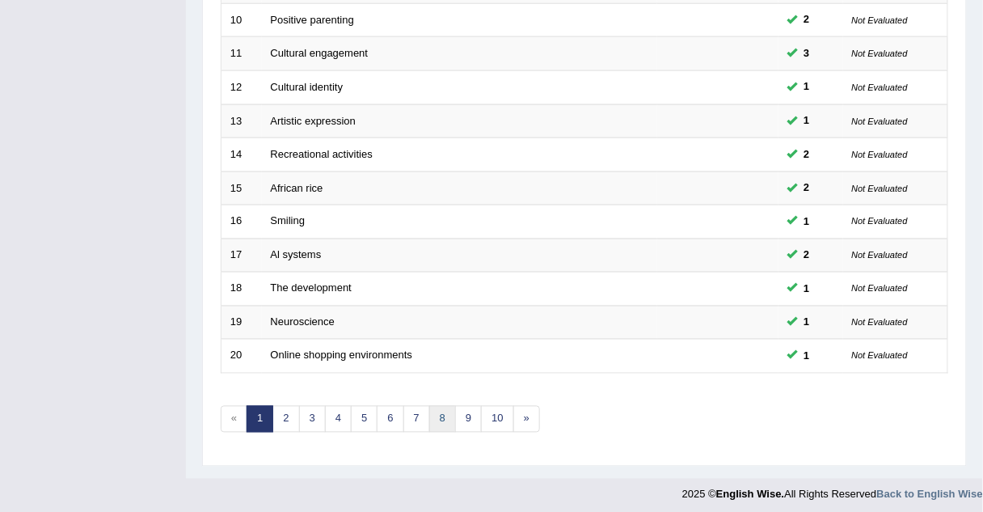
click at [435, 417] on link "8" at bounding box center [442, 419] width 27 height 27
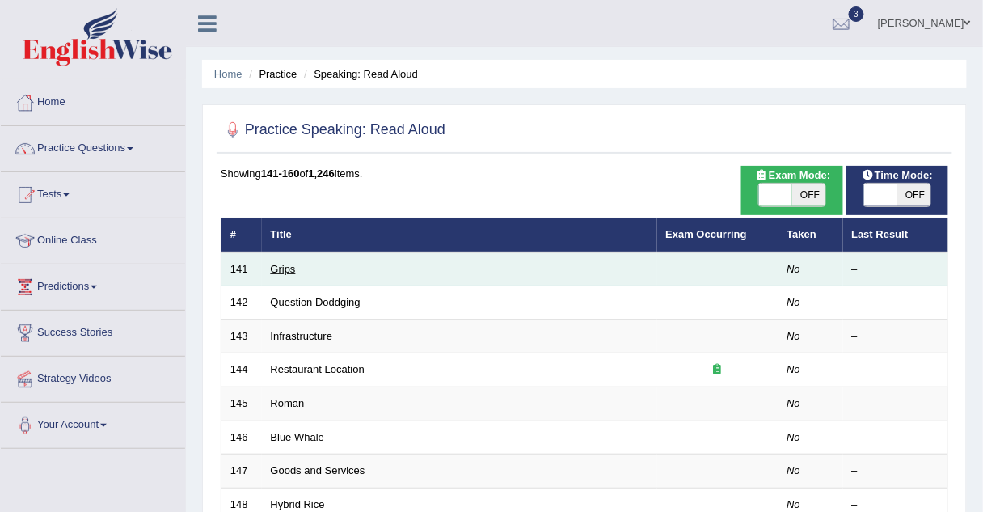
click at [290, 266] on link "Grips" at bounding box center [283, 269] width 25 height 12
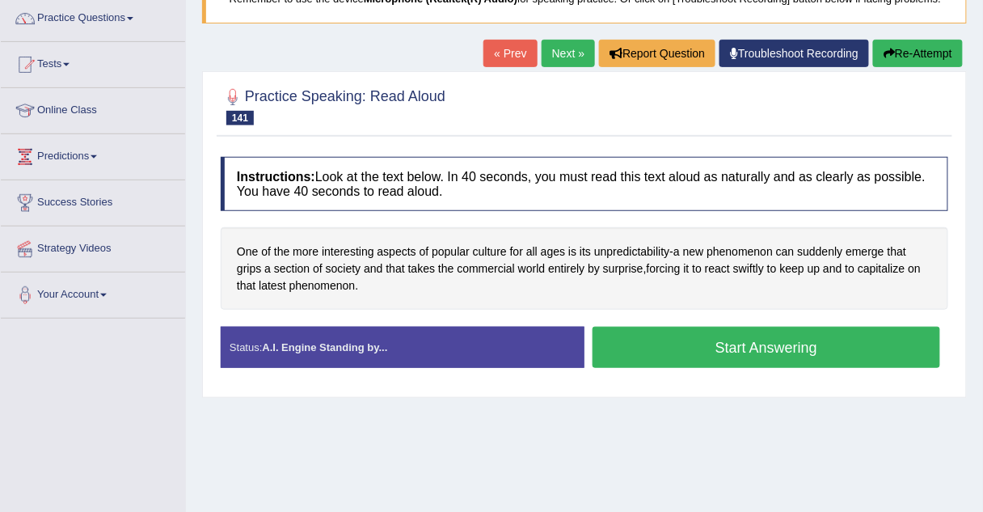
scroll to position [127, 0]
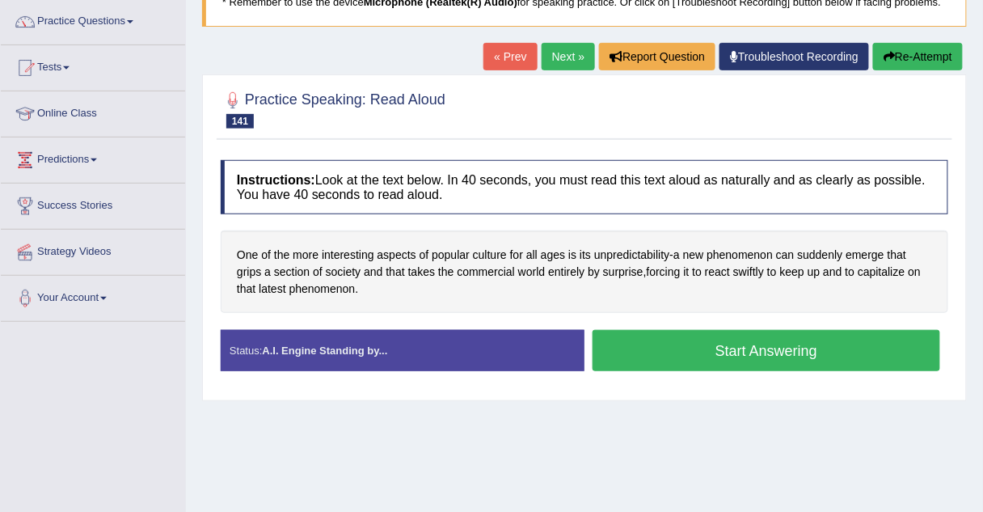
click at [577, 58] on link "Next »" at bounding box center [568, 56] width 53 height 27
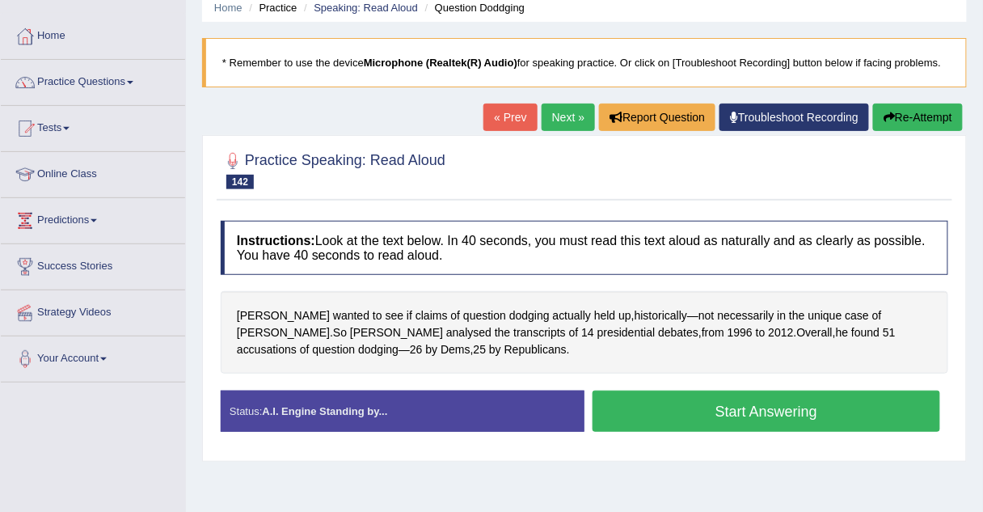
scroll to position [66, 0]
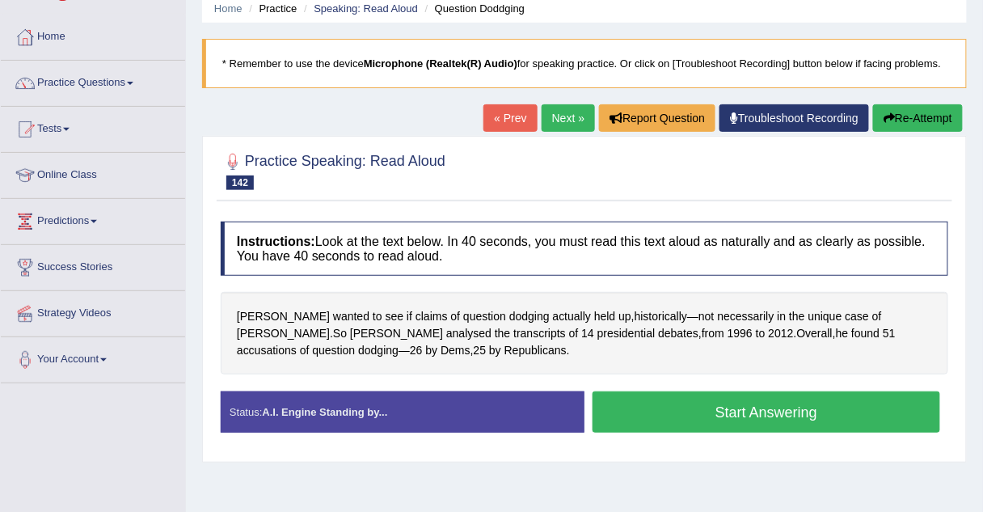
click at [576, 113] on link "Next »" at bounding box center [568, 117] width 53 height 27
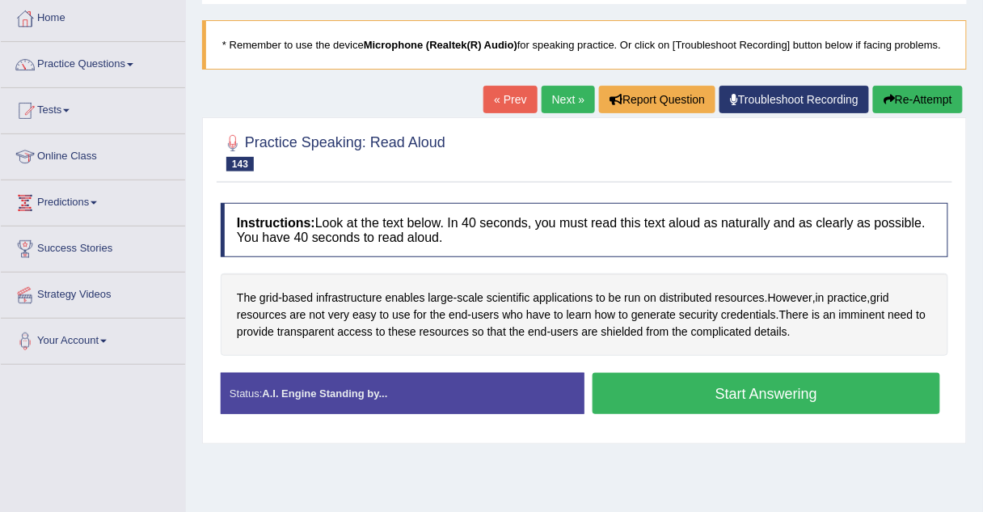
scroll to position [80, 0]
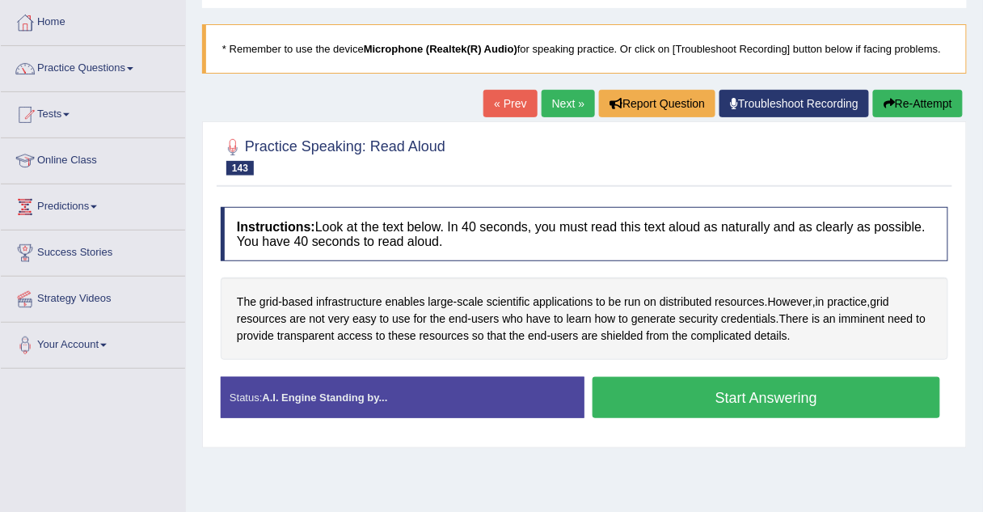
click at [581, 98] on link "Next »" at bounding box center [568, 103] width 53 height 27
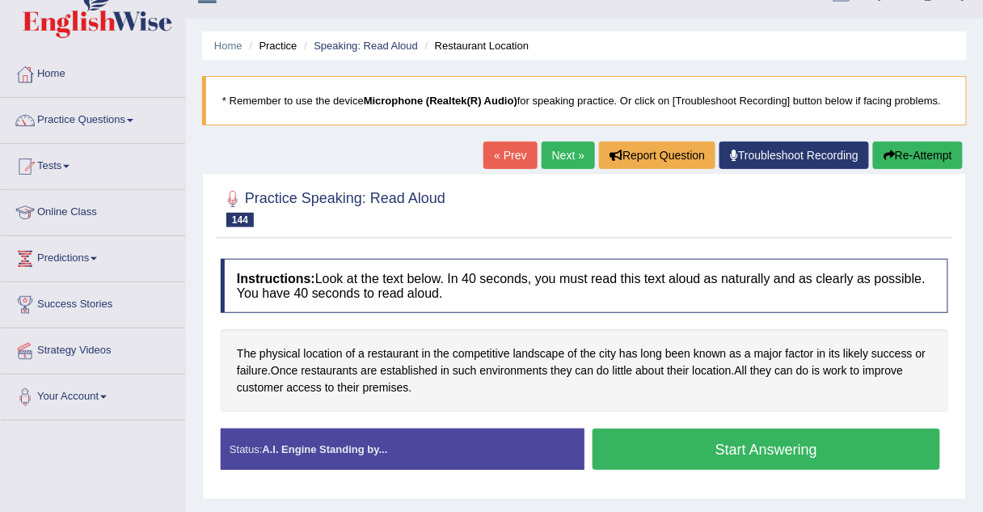
scroll to position [27, 0]
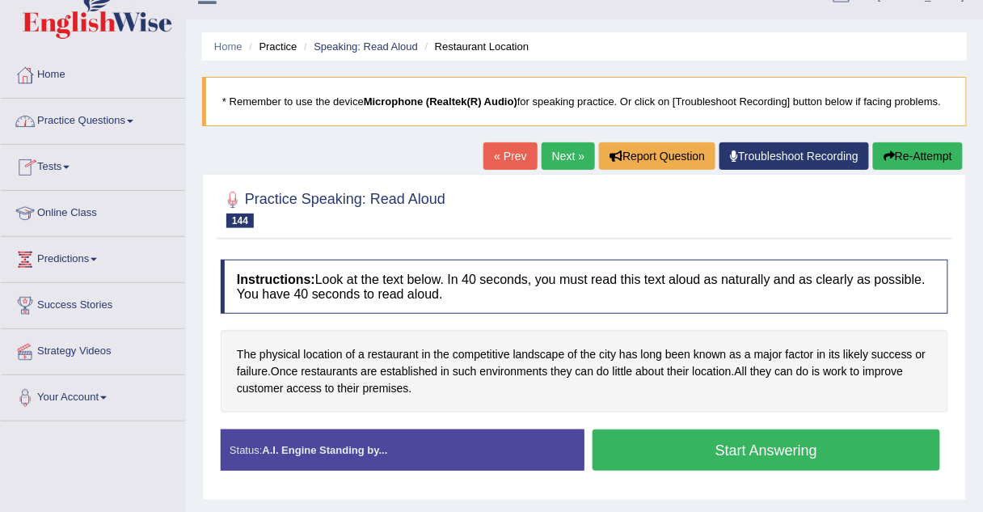
click at [73, 116] on link "Practice Questions" at bounding box center [93, 119] width 184 height 40
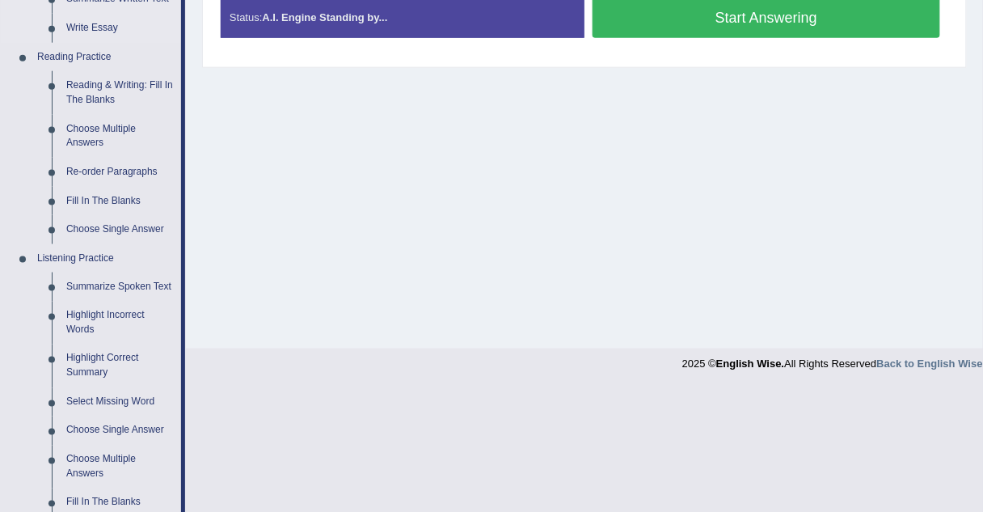
scroll to position [461, 0]
click at [89, 201] on link "Fill In The Blanks" at bounding box center [120, 200] width 122 height 29
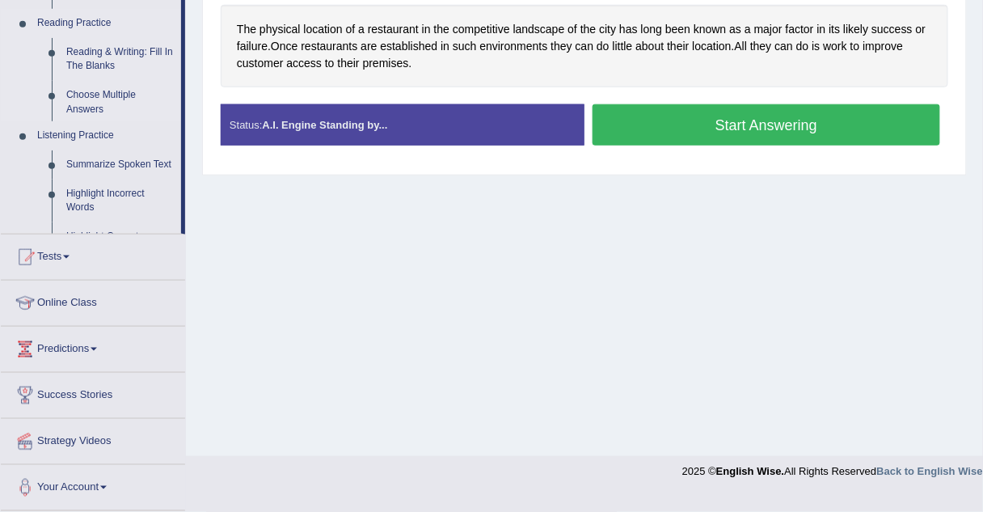
scroll to position [337, 0]
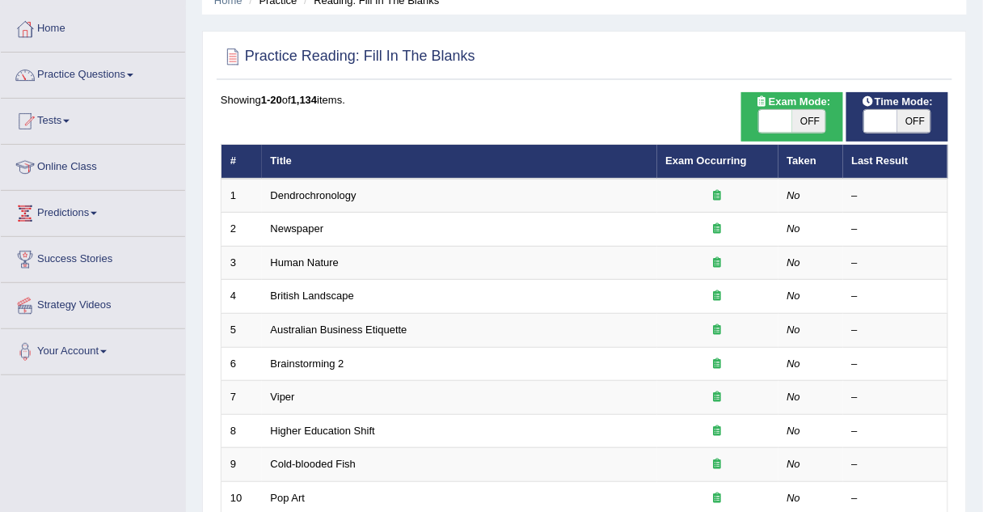
scroll to position [60, 0]
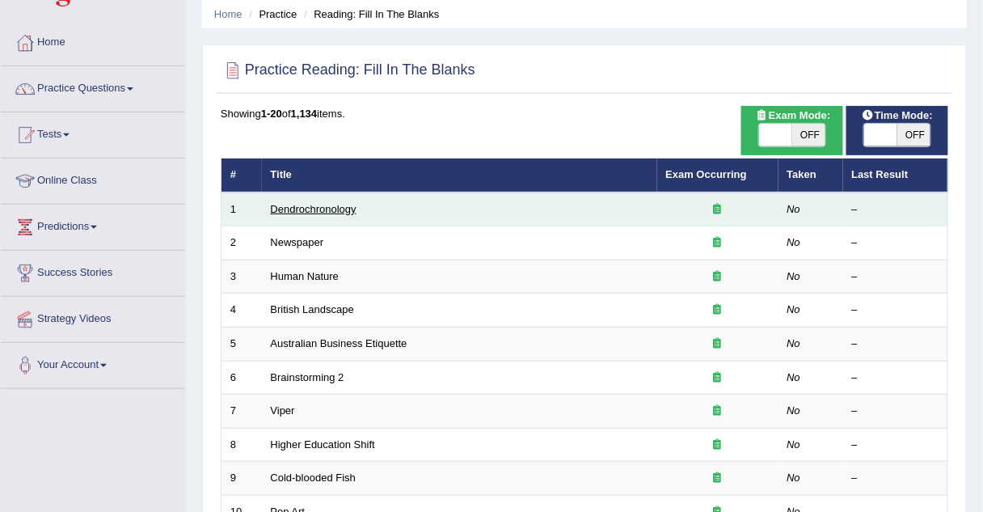
click at [326, 208] on link "Dendrochronology" at bounding box center [314, 209] width 86 height 12
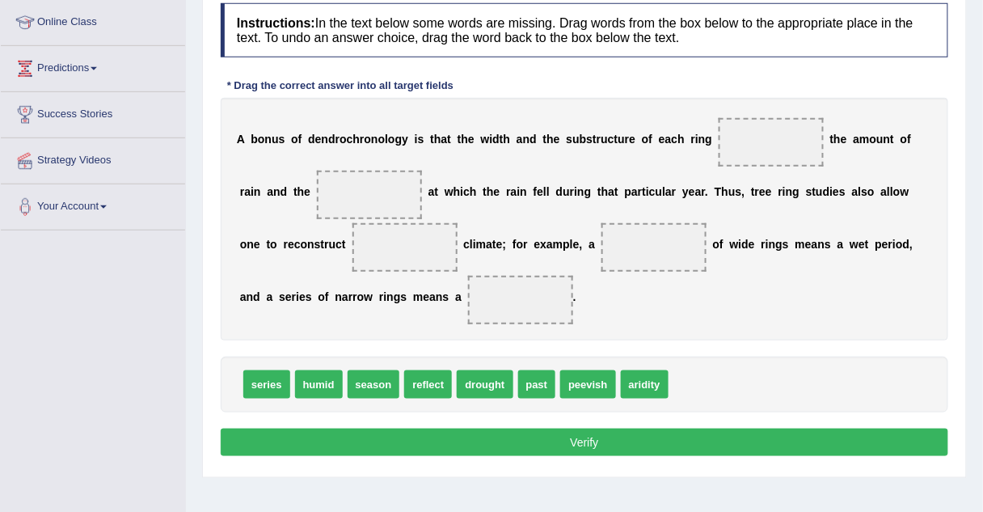
scroll to position [204, 0]
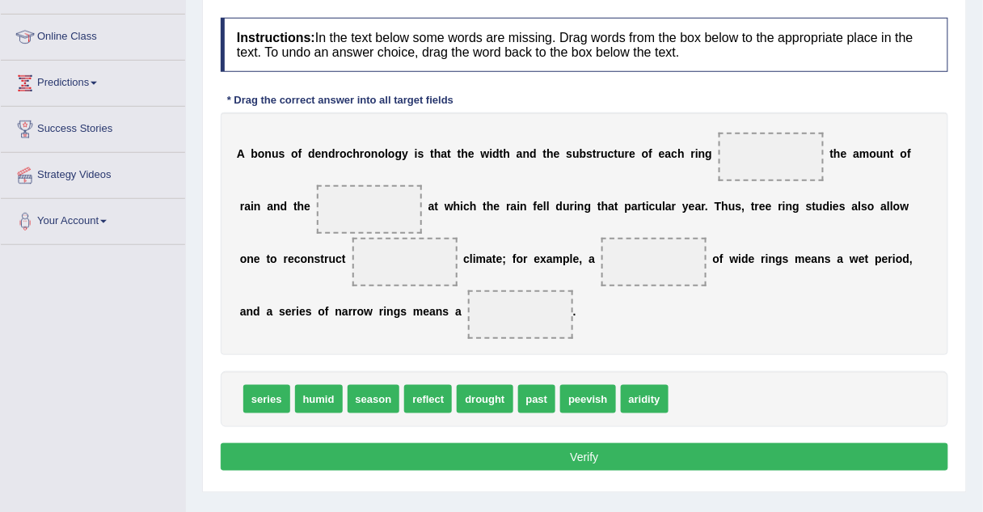
click at [356, 395] on span "season" at bounding box center [374, 399] width 53 height 28
drag, startPoint x: 356, startPoint y: 395, endPoint x: 724, endPoint y: 142, distance: 446.6
click at [421, 399] on span "drought" at bounding box center [428, 399] width 56 height 28
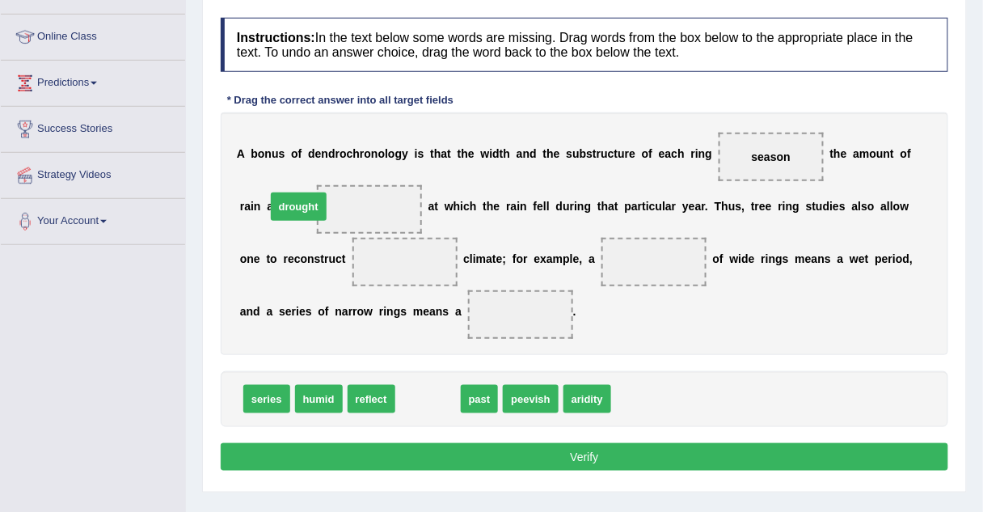
drag, startPoint x: 421, startPoint y: 399, endPoint x: 291, endPoint y: 207, distance: 231.3
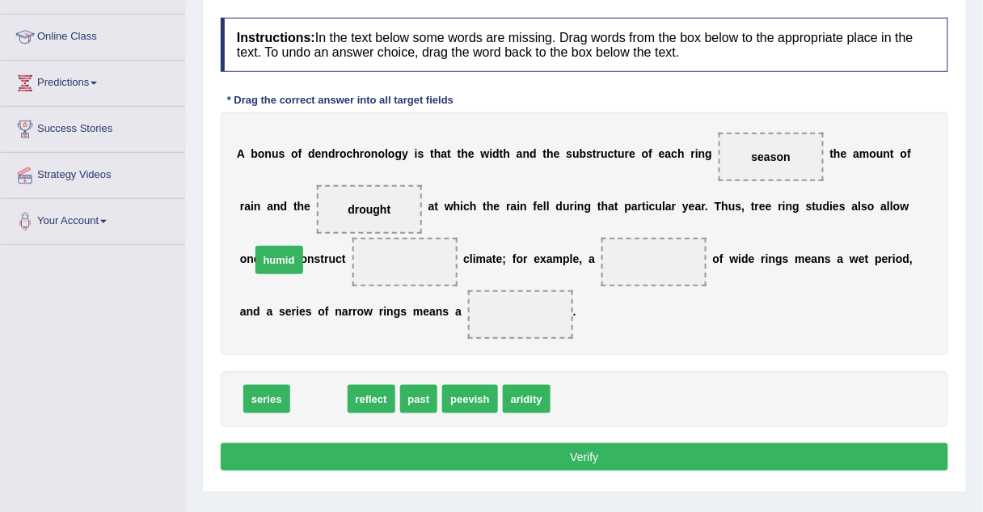
drag, startPoint x: 311, startPoint y: 400, endPoint x: 272, endPoint y: 261, distance: 144.4
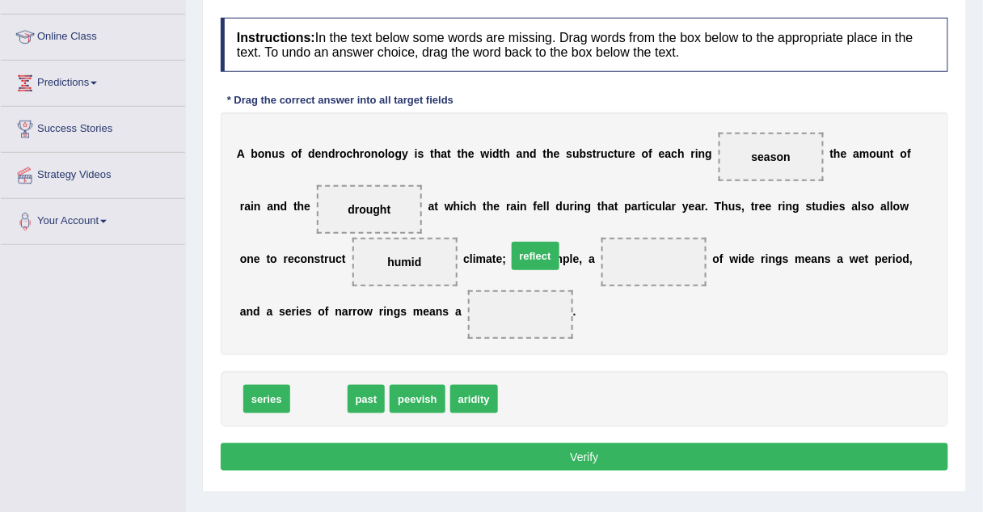
drag, startPoint x: 304, startPoint y: 402, endPoint x: 521, endPoint y: 258, distance: 260.2
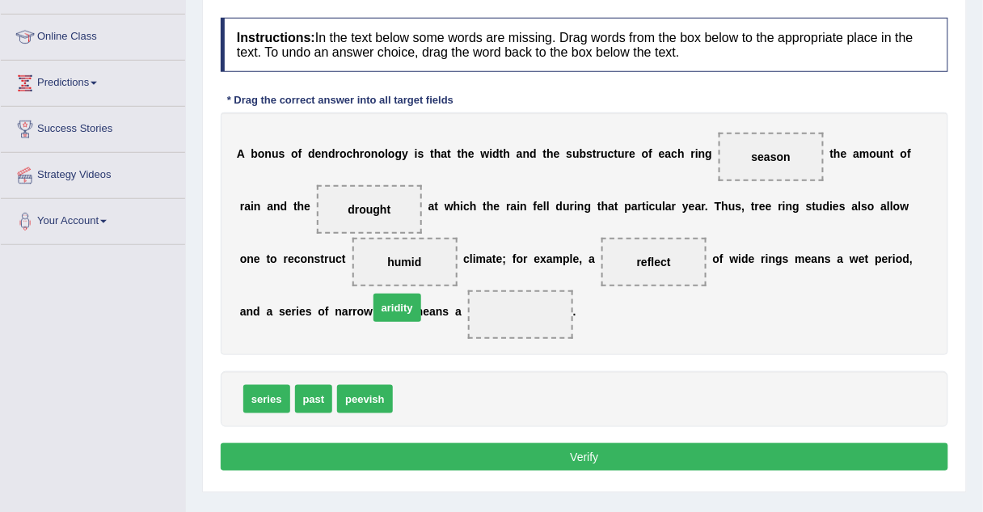
drag, startPoint x: 408, startPoint y: 402, endPoint x: 383, endPoint y: 310, distance: 95.3
click at [403, 443] on button "Verify" at bounding box center [585, 456] width 728 height 27
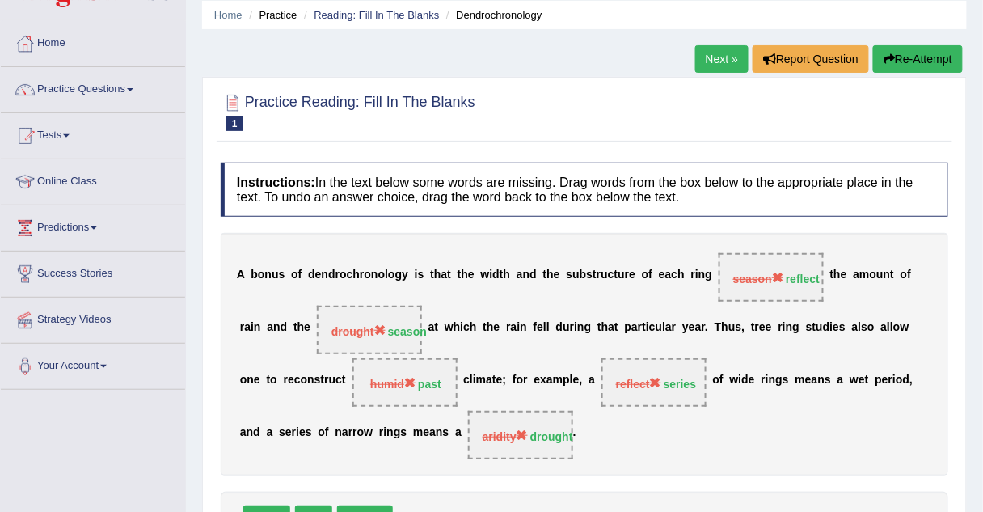
scroll to position [61, 0]
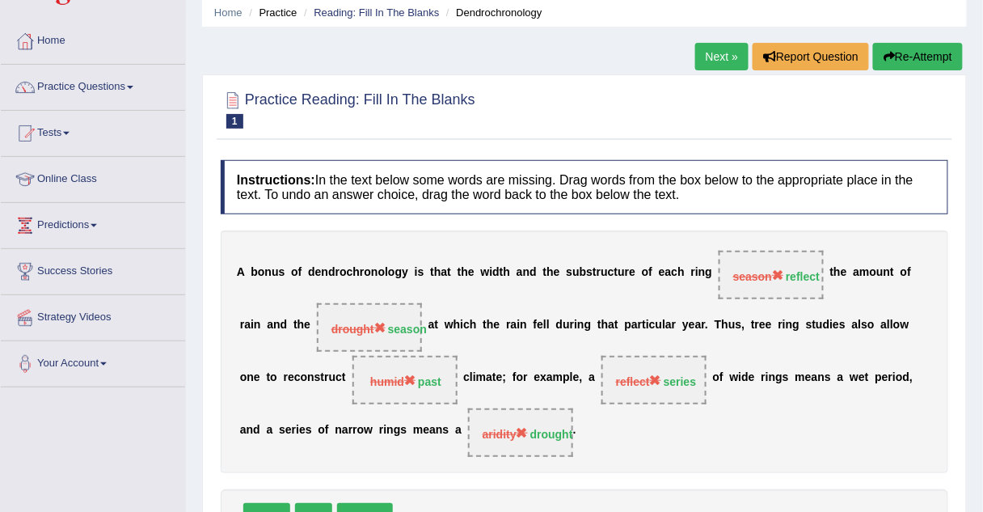
click at [711, 57] on link "Next »" at bounding box center [721, 56] width 53 height 27
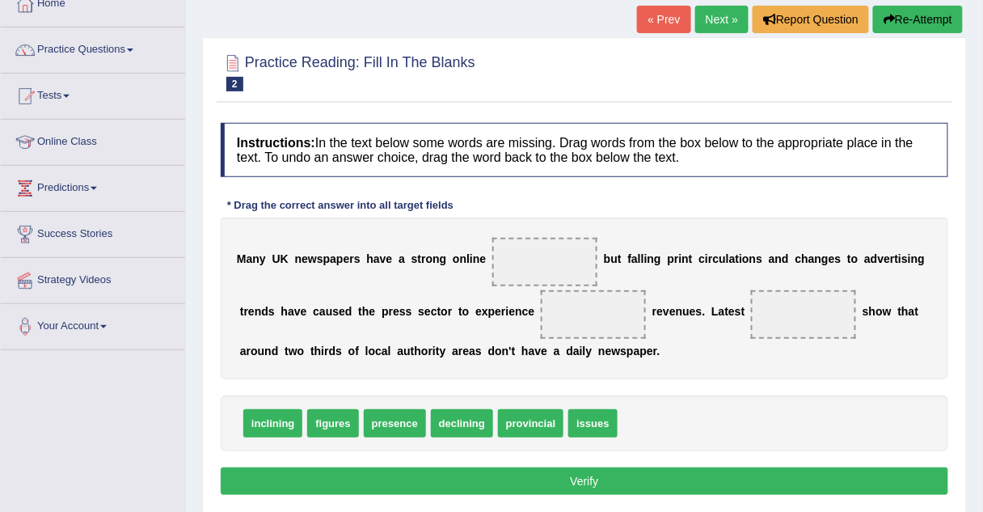
scroll to position [105, 0]
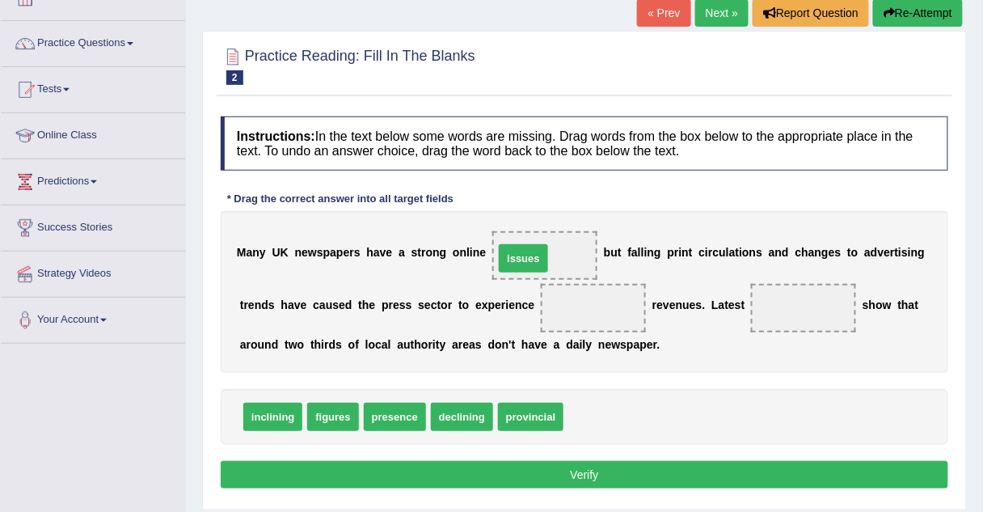
drag, startPoint x: 578, startPoint y: 413, endPoint x: 509, endPoint y: 255, distance: 173.1
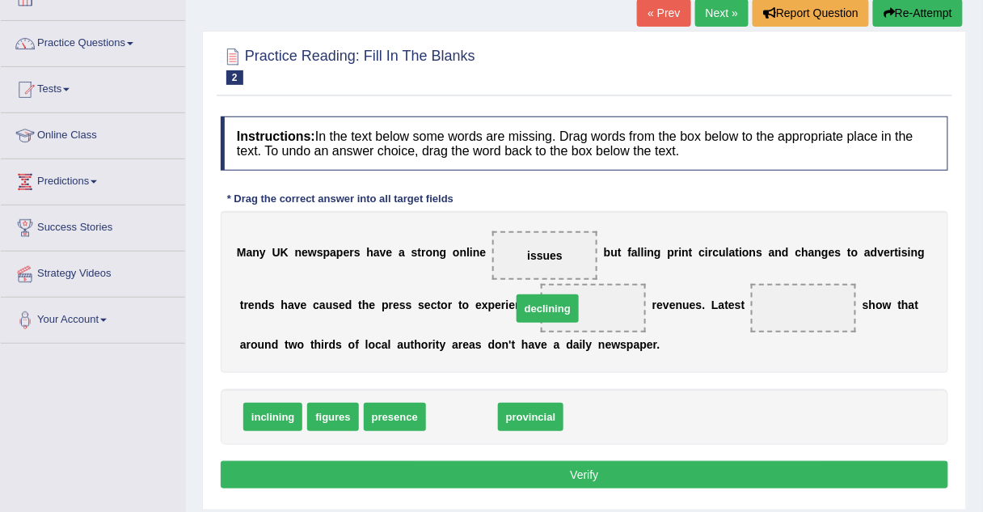
drag, startPoint x: 433, startPoint y: 415, endPoint x: 520, endPoint y: 302, distance: 142.5
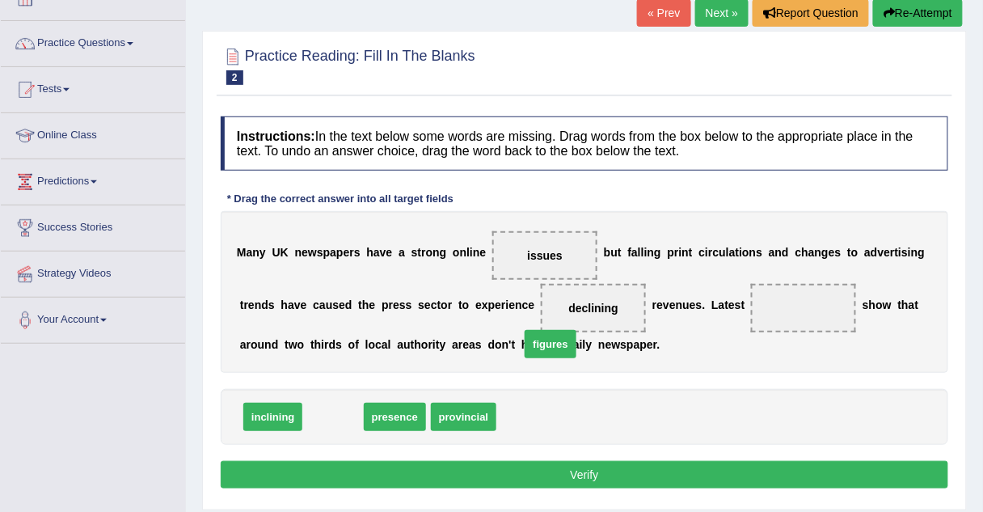
drag, startPoint x: 336, startPoint y: 416, endPoint x: 666, endPoint y: 335, distance: 339.9
click at [576, 335] on span "figures" at bounding box center [550, 344] width 51 height 28
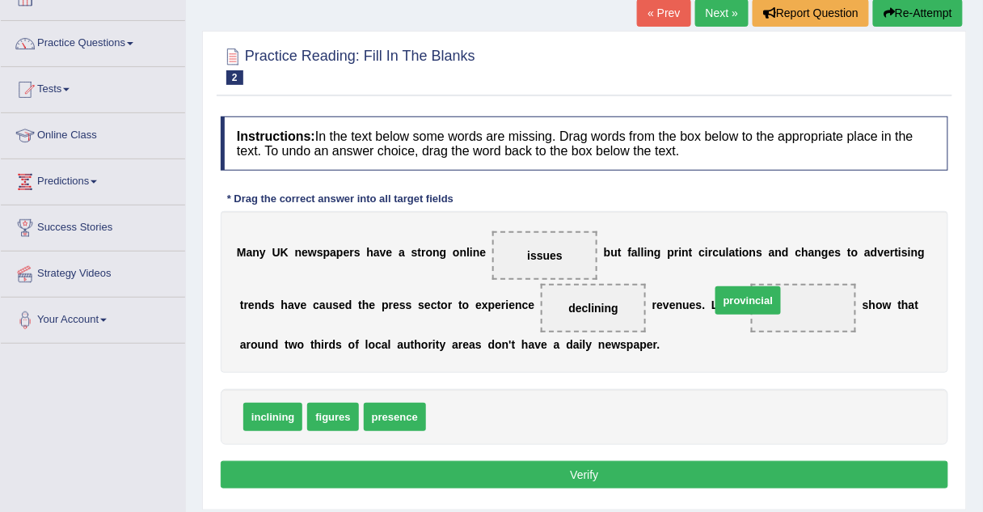
drag, startPoint x: 467, startPoint y: 422, endPoint x: 751, endPoint y: 306, distance: 307.6
click at [645, 469] on button "Verify" at bounding box center [585, 474] width 728 height 27
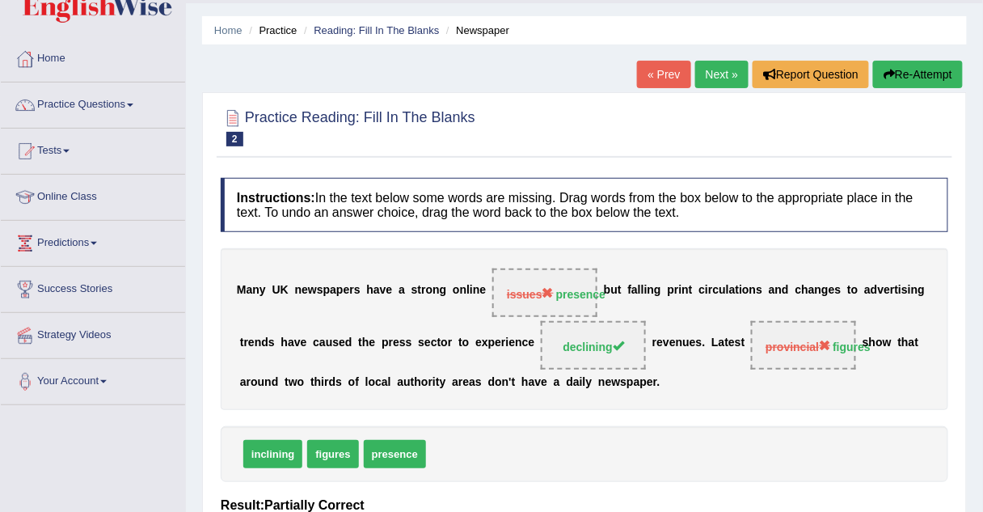
scroll to position [43, 0]
click at [721, 82] on link "Next »" at bounding box center [721, 74] width 53 height 27
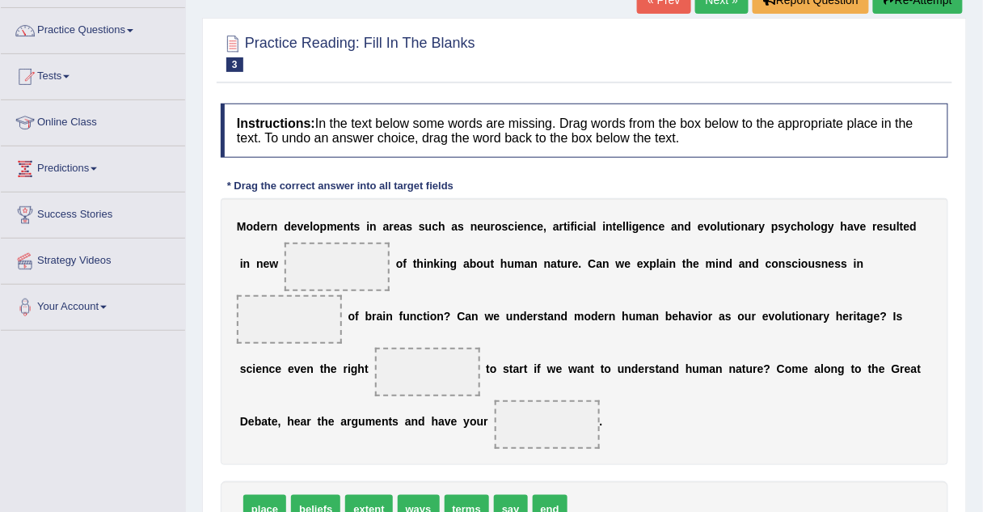
scroll to position [123, 0]
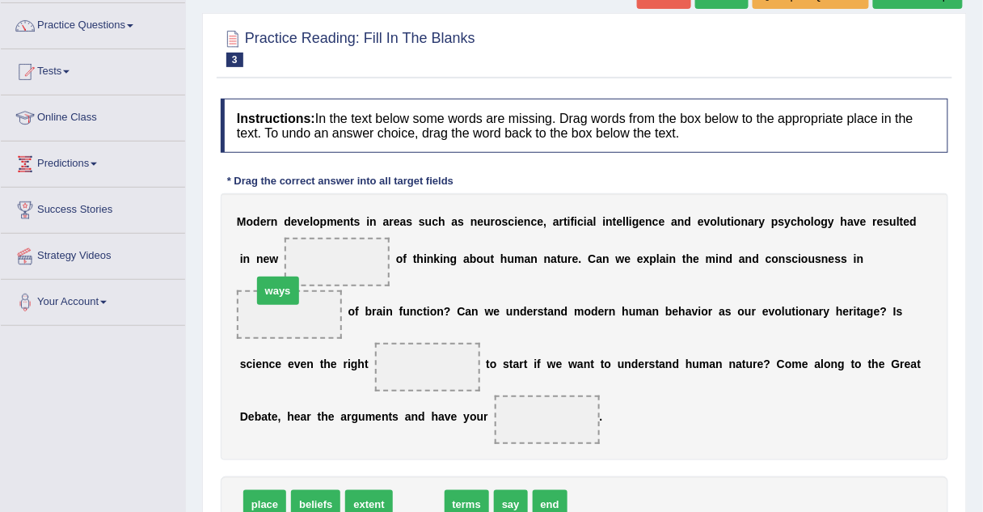
drag, startPoint x: 408, startPoint y: 484, endPoint x: 268, endPoint y: 271, distance: 255.3
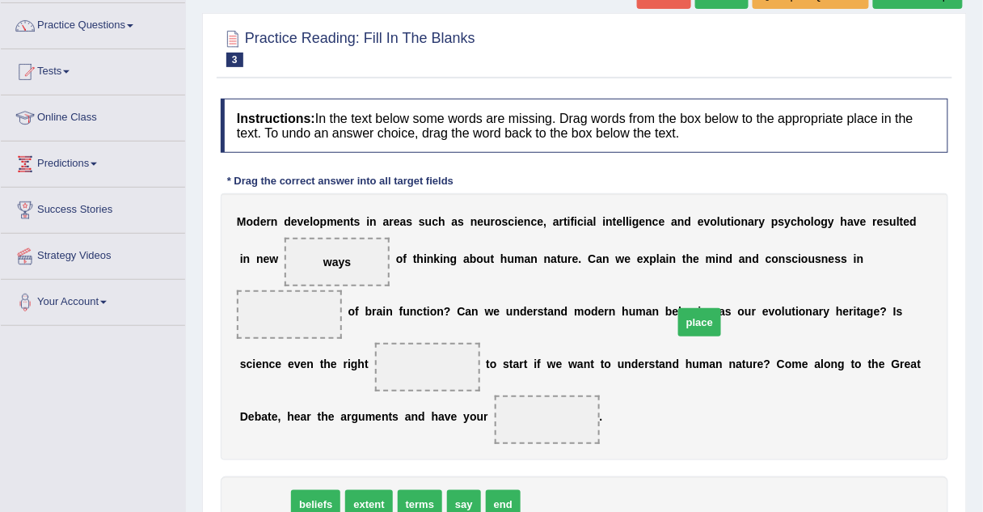
drag, startPoint x: 274, startPoint y: 476, endPoint x: 750, endPoint y: 291, distance: 510.0
click at [721, 308] on span "place" at bounding box center [700, 322] width 43 height 28
click at [247, 490] on span "place" at bounding box center [264, 504] width 43 height 28
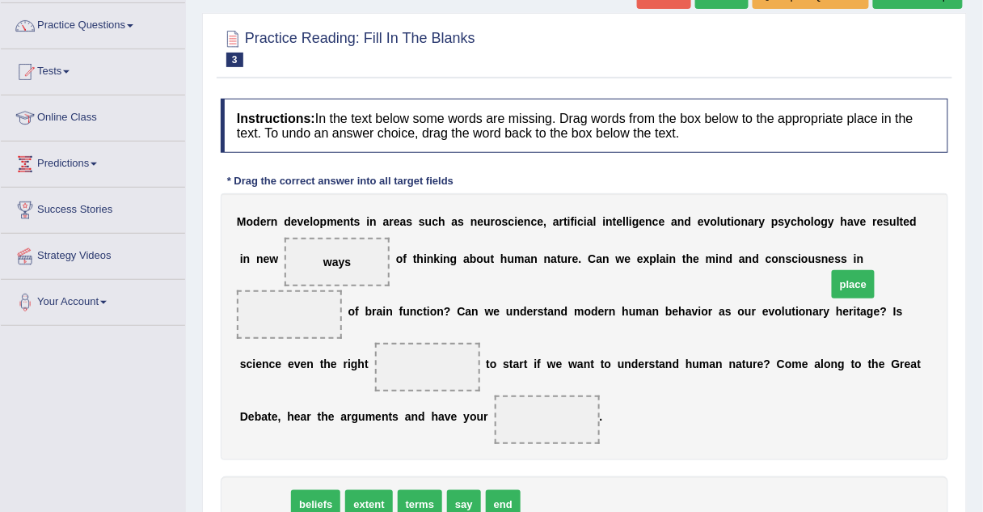
drag, startPoint x: 247, startPoint y: 480, endPoint x: 836, endPoint y: 260, distance: 628.2
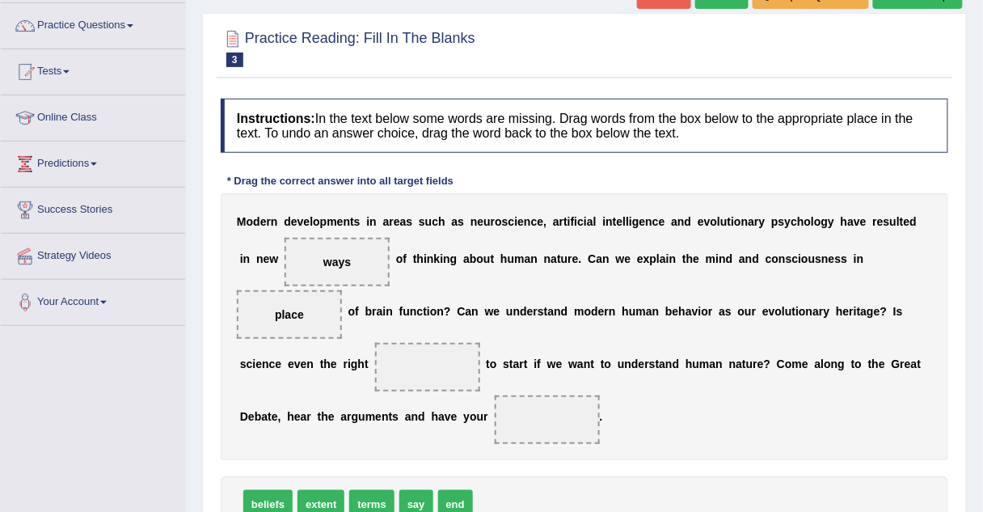
click at [277, 490] on span "beliefs" at bounding box center [267, 504] width 49 height 28
drag, startPoint x: 277, startPoint y: 482, endPoint x: 293, endPoint y: 346, distance: 136.7
click at [302, 490] on span "terms" at bounding box center [317, 504] width 44 height 28
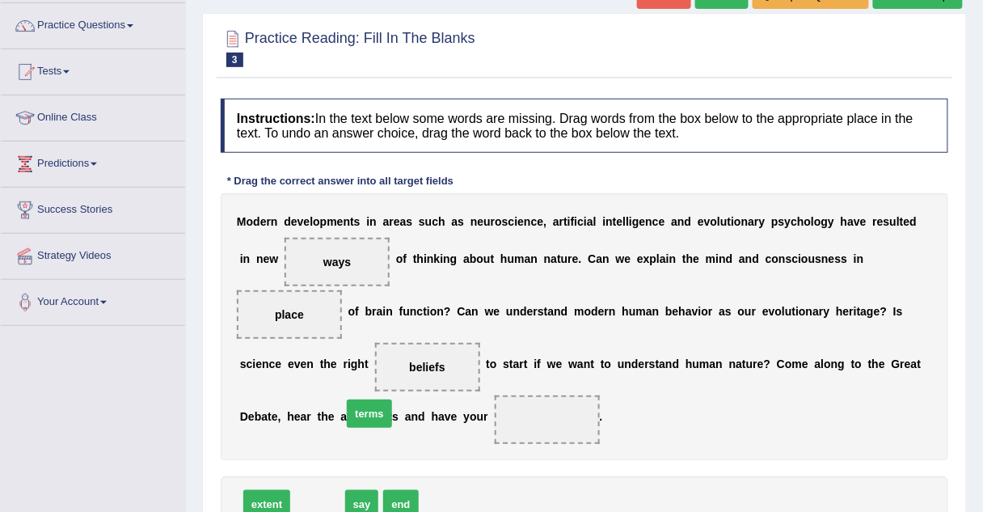
drag, startPoint x: 302, startPoint y: 471, endPoint x: 353, endPoint y: 381, distance: 103.6
click at [260, 490] on span "extent" at bounding box center [266, 504] width 47 height 28
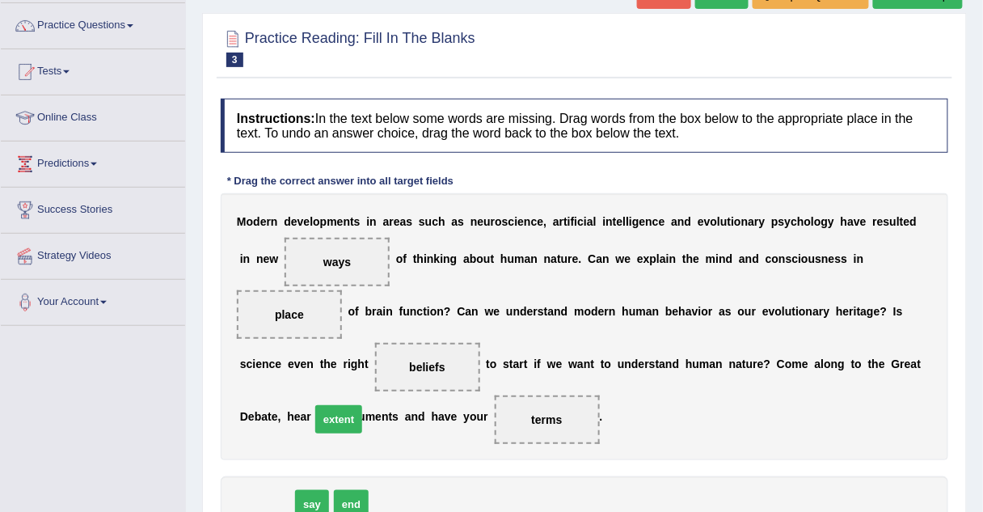
drag, startPoint x: 260, startPoint y: 474, endPoint x: 332, endPoint y: 389, distance: 111.3
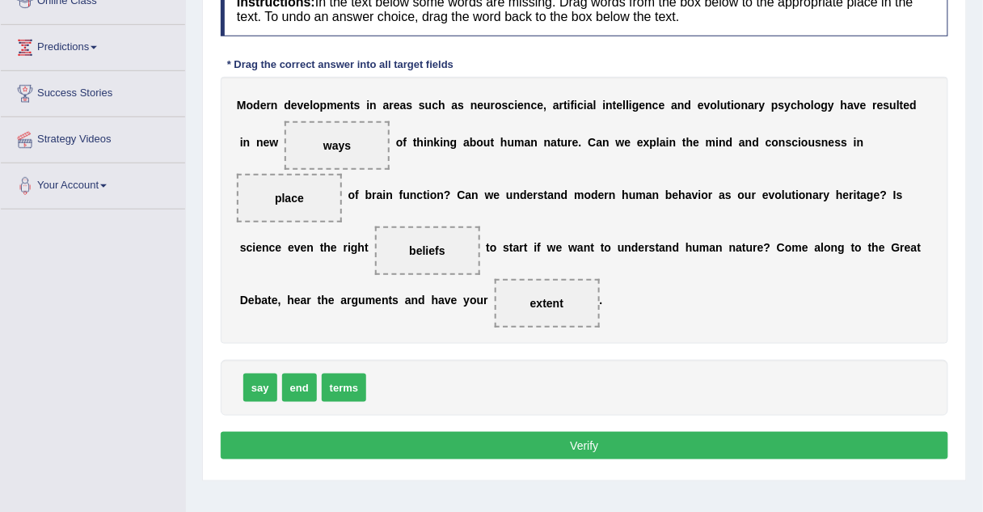
scroll to position [238, 0]
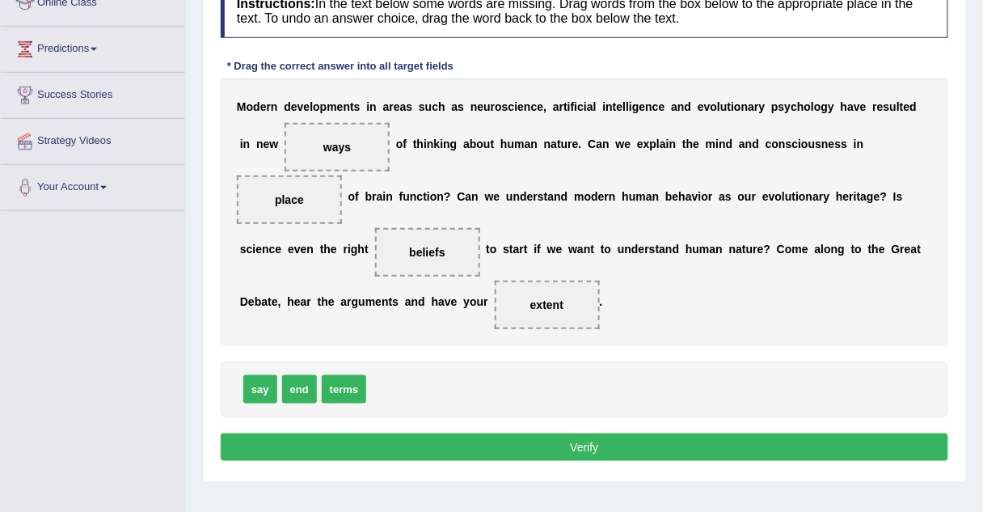
click at [367, 433] on button "Verify" at bounding box center [585, 446] width 728 height 27
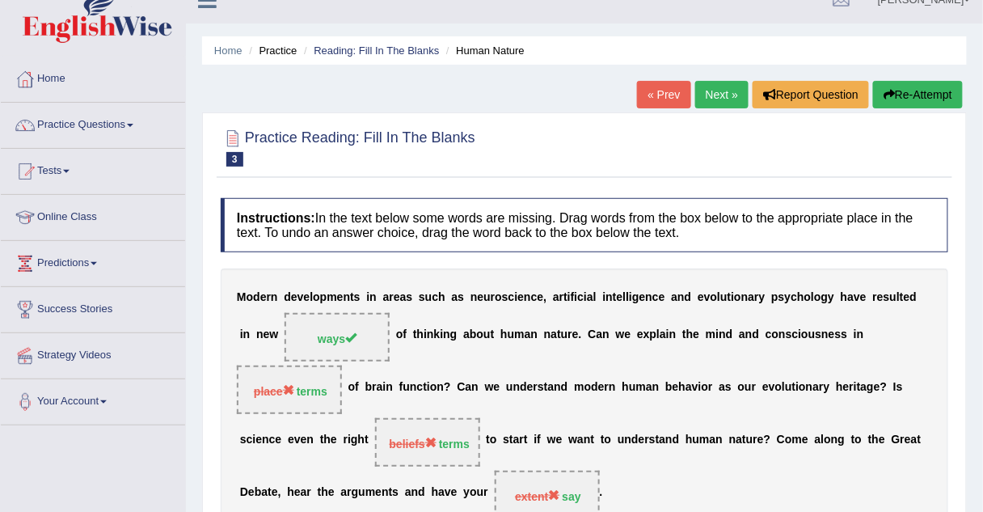
scroll to position [0, 0]
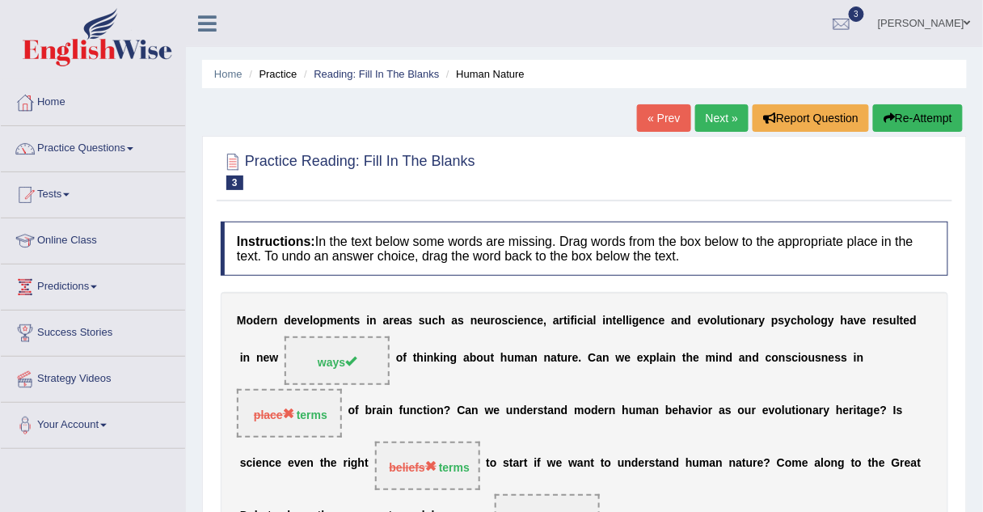
click at [712, 120] on link "Next »" at bounding box center [721, 117] width 53 height 27
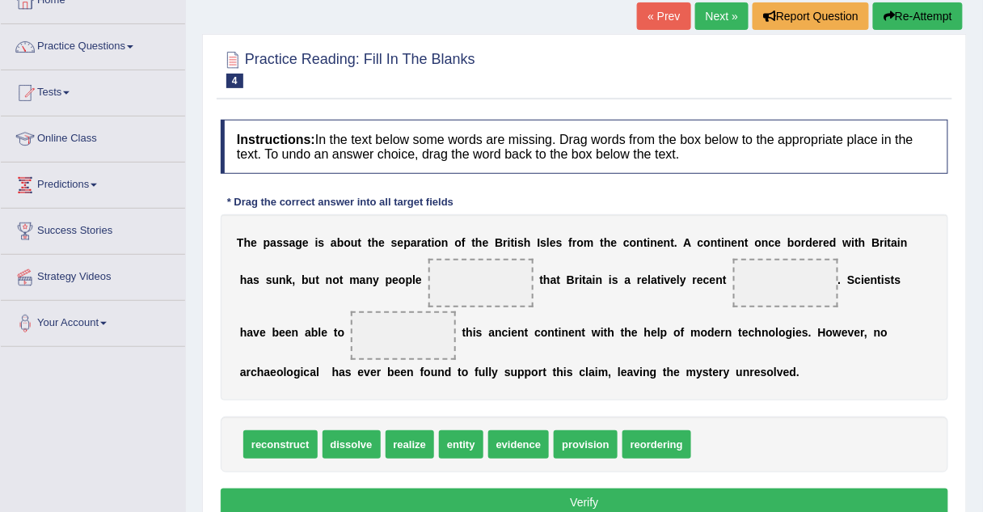
scroll to position [106, 0]
